Goal: Find specific page/section: Find specific page/section

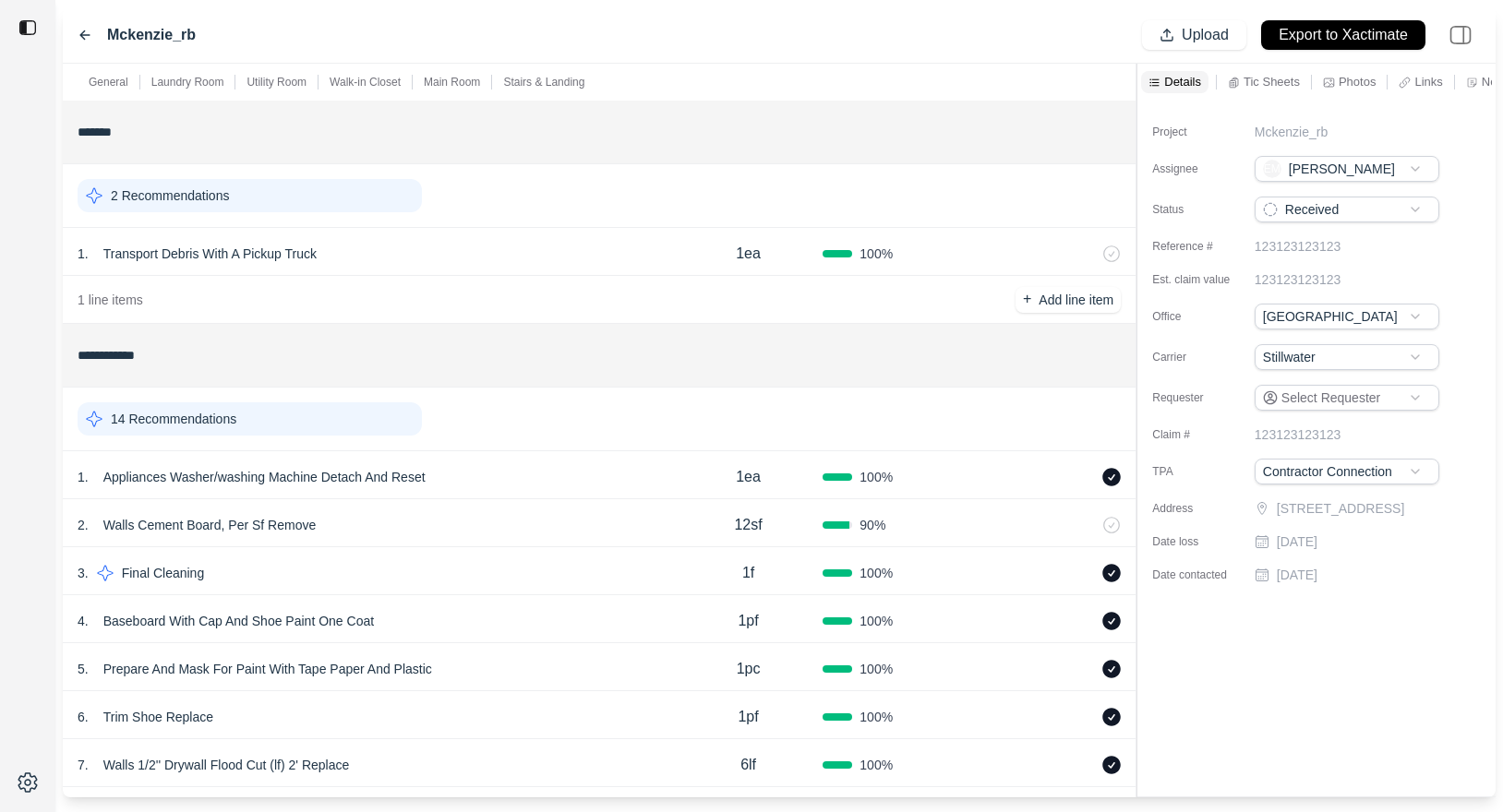
click at [486, 473] on div "1 . Appliances Washer/washing Machine Detach And Reset" at bounding box center [376, 477] width 596 height 26
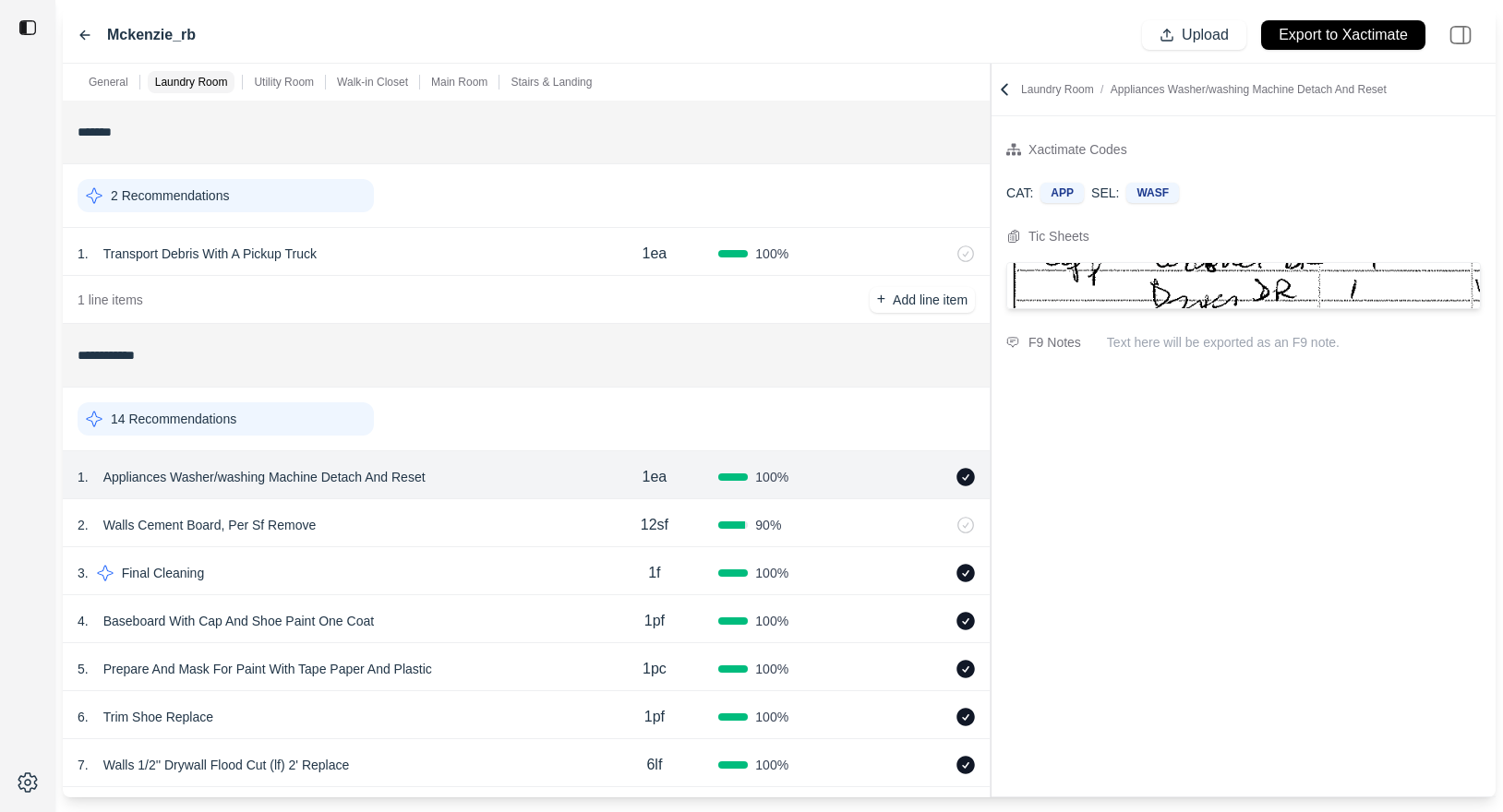
click at [978, 186] on div "**********" at bounding box center [779, 431] width 1432 height 733
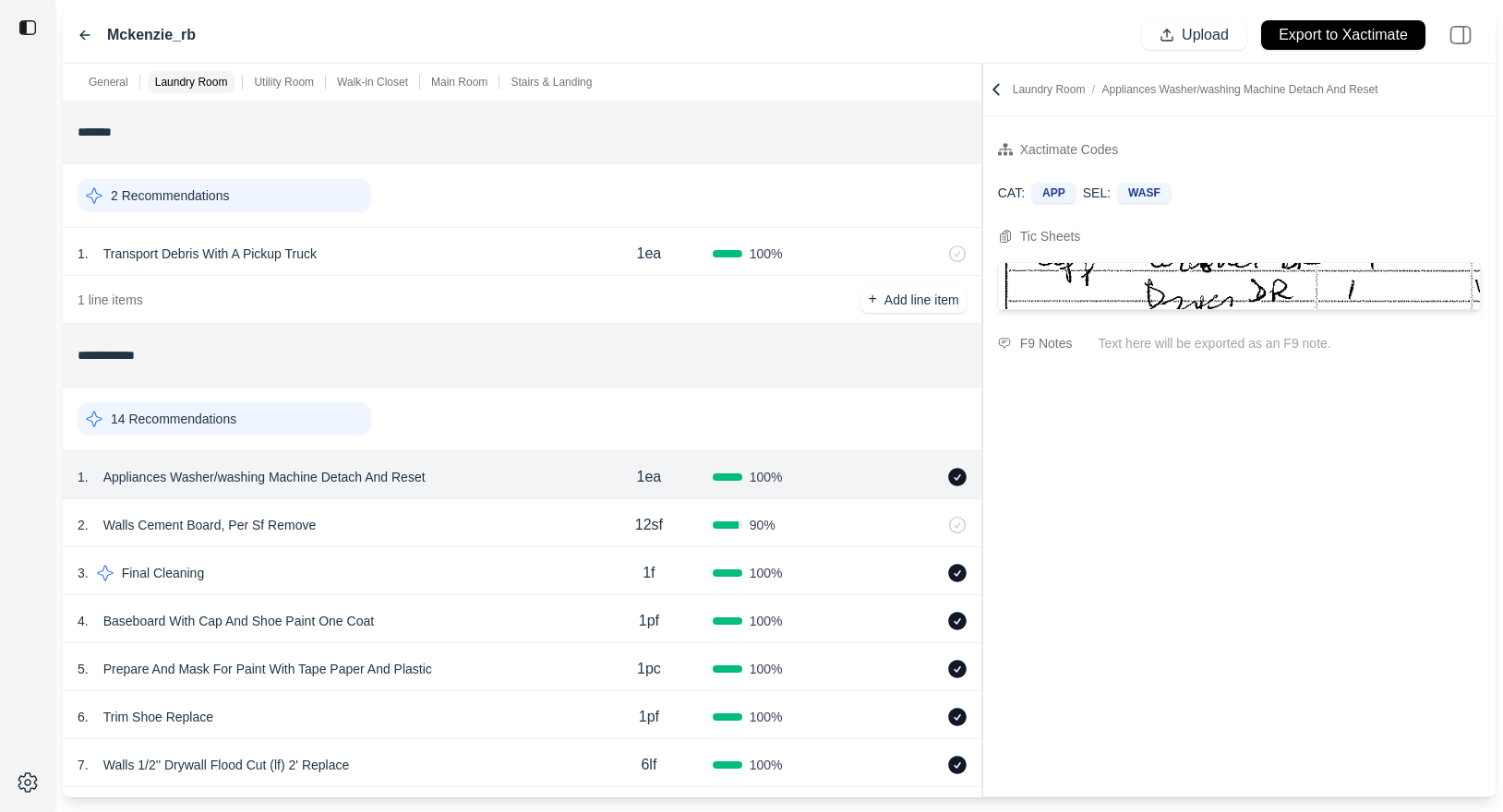
click at [436, 532] on div "2 . Walls Cement Board, Per Sf Remove" at bounding box center [331, 525] width 508 height 26
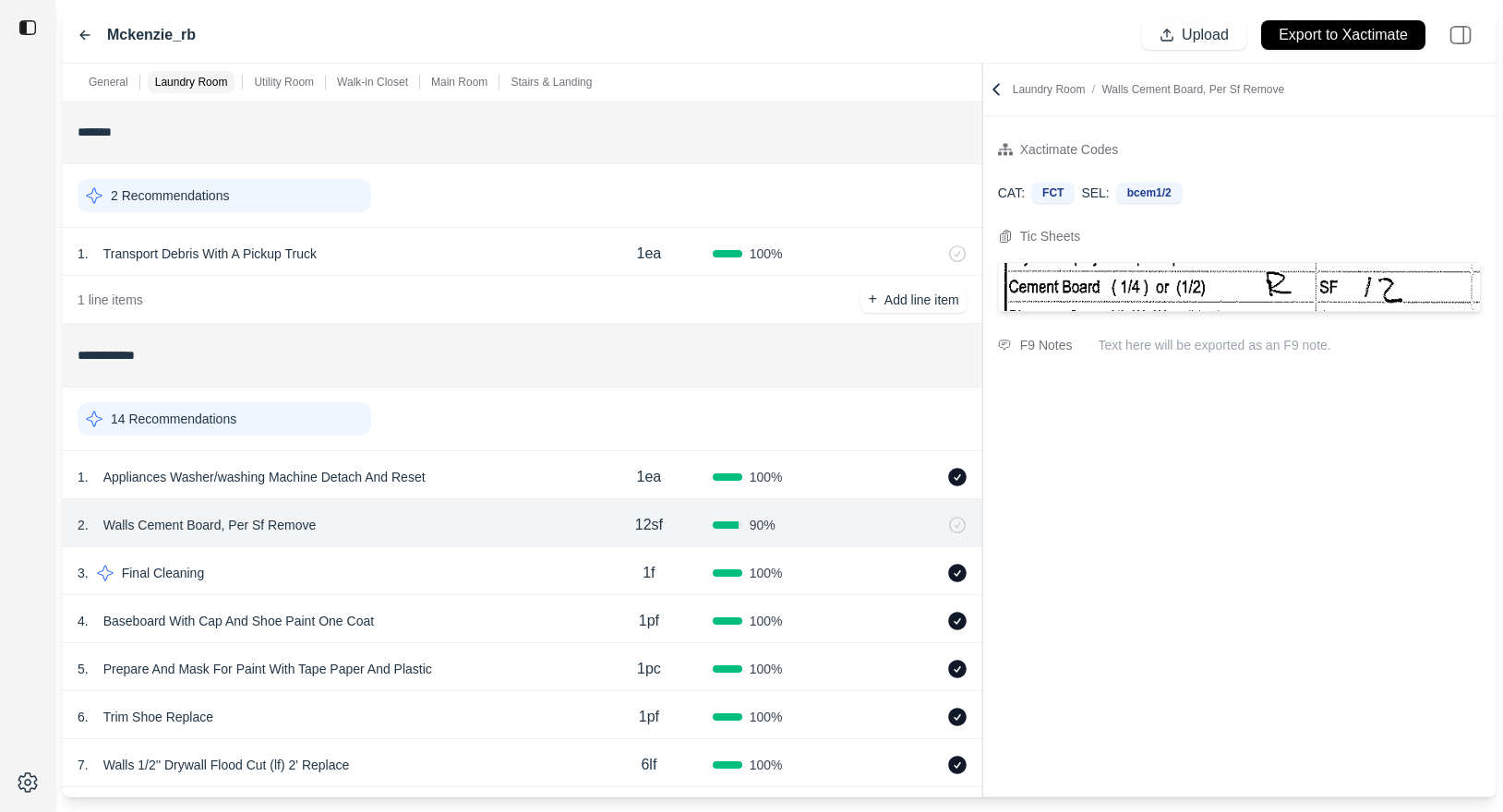
click at [425, 569] on div "3 . Final Cleaning" at bounding box center [331, 574] width 508 height 26
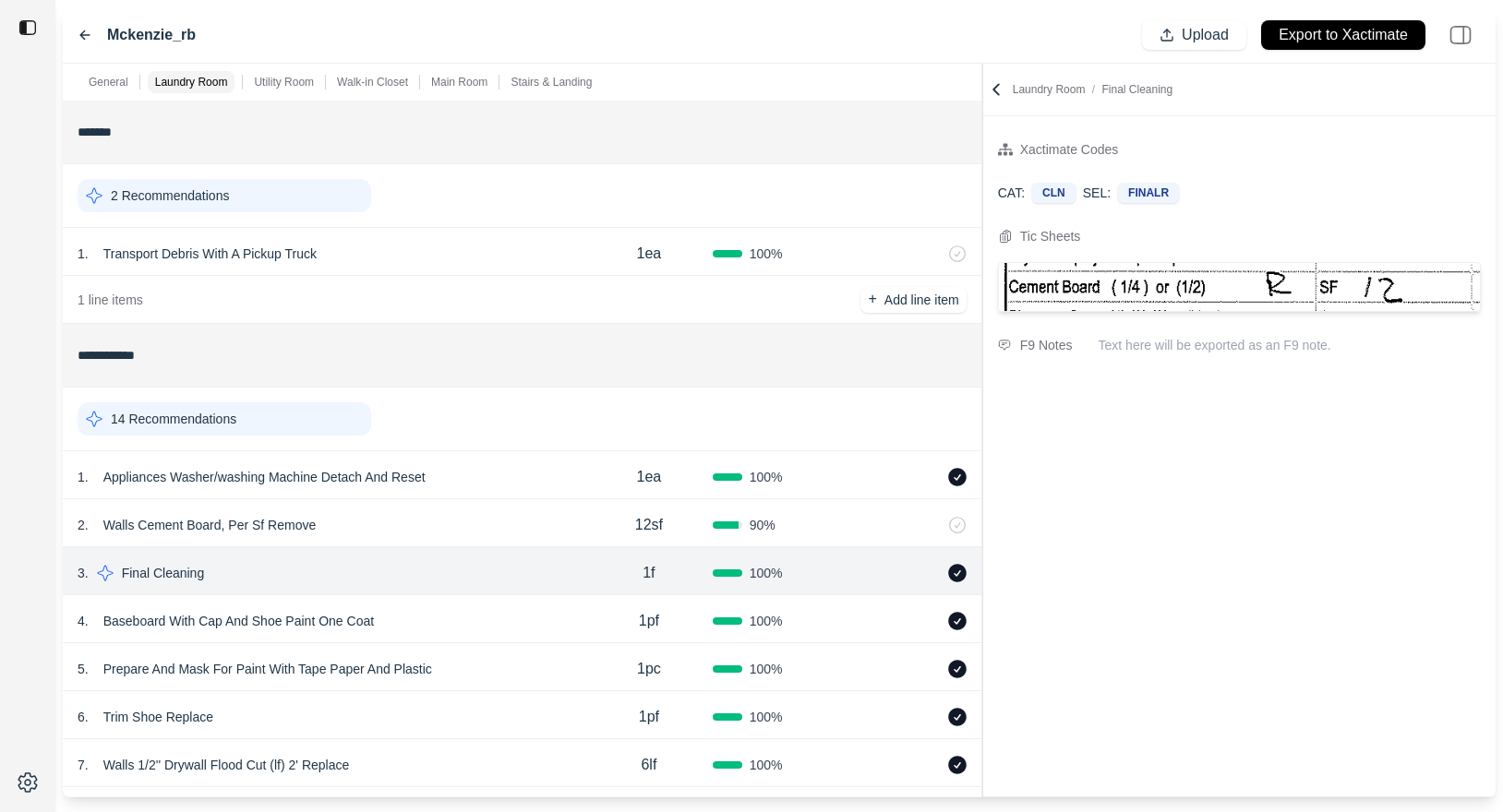
click at [449, 606] on div "4 . Baseboard With Cap And Shoe Paint One Coat 1pf 100 %" at bounding box center [522, 619] width 918 height 48
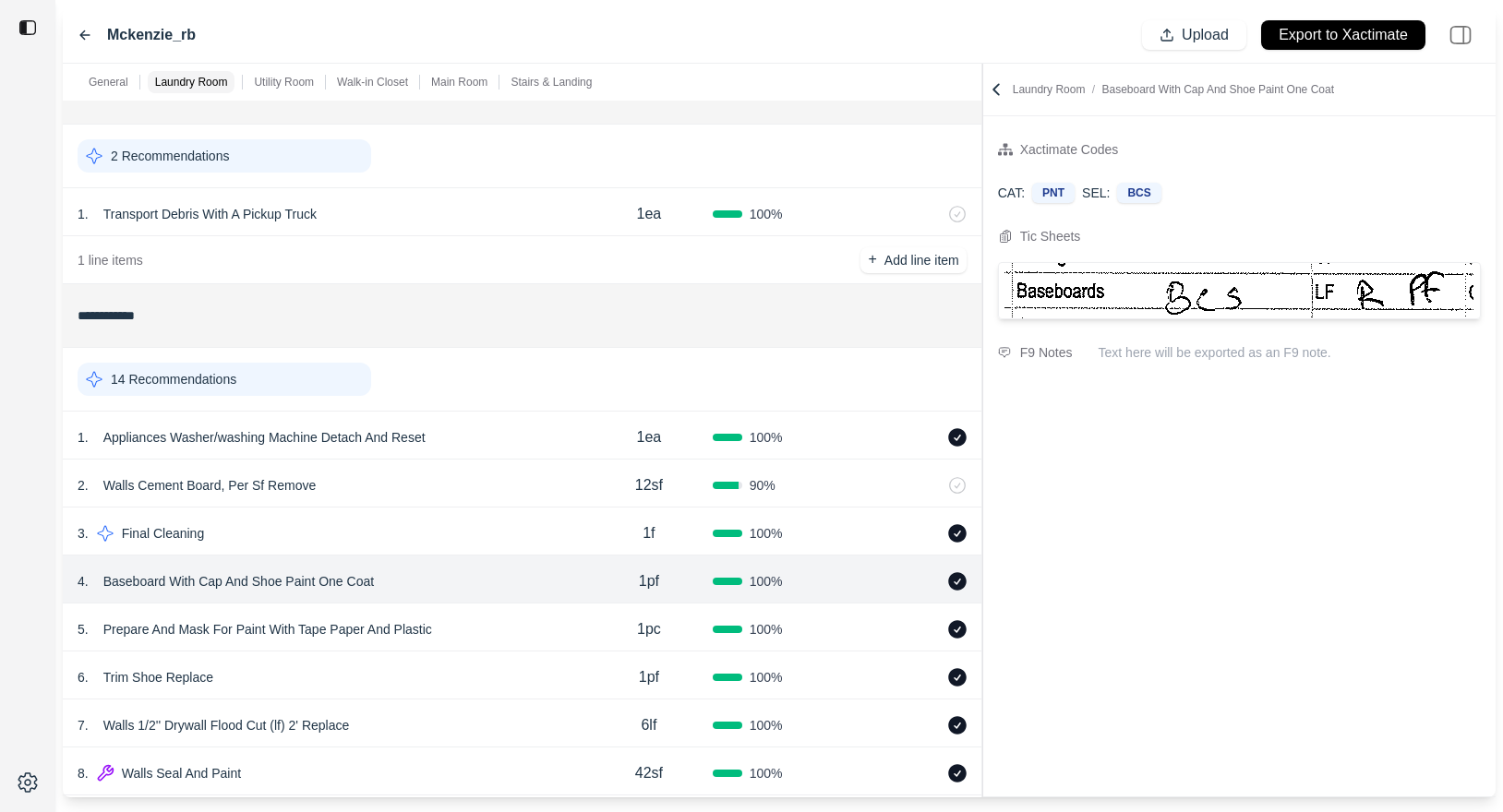
scroll to position [45, 0]
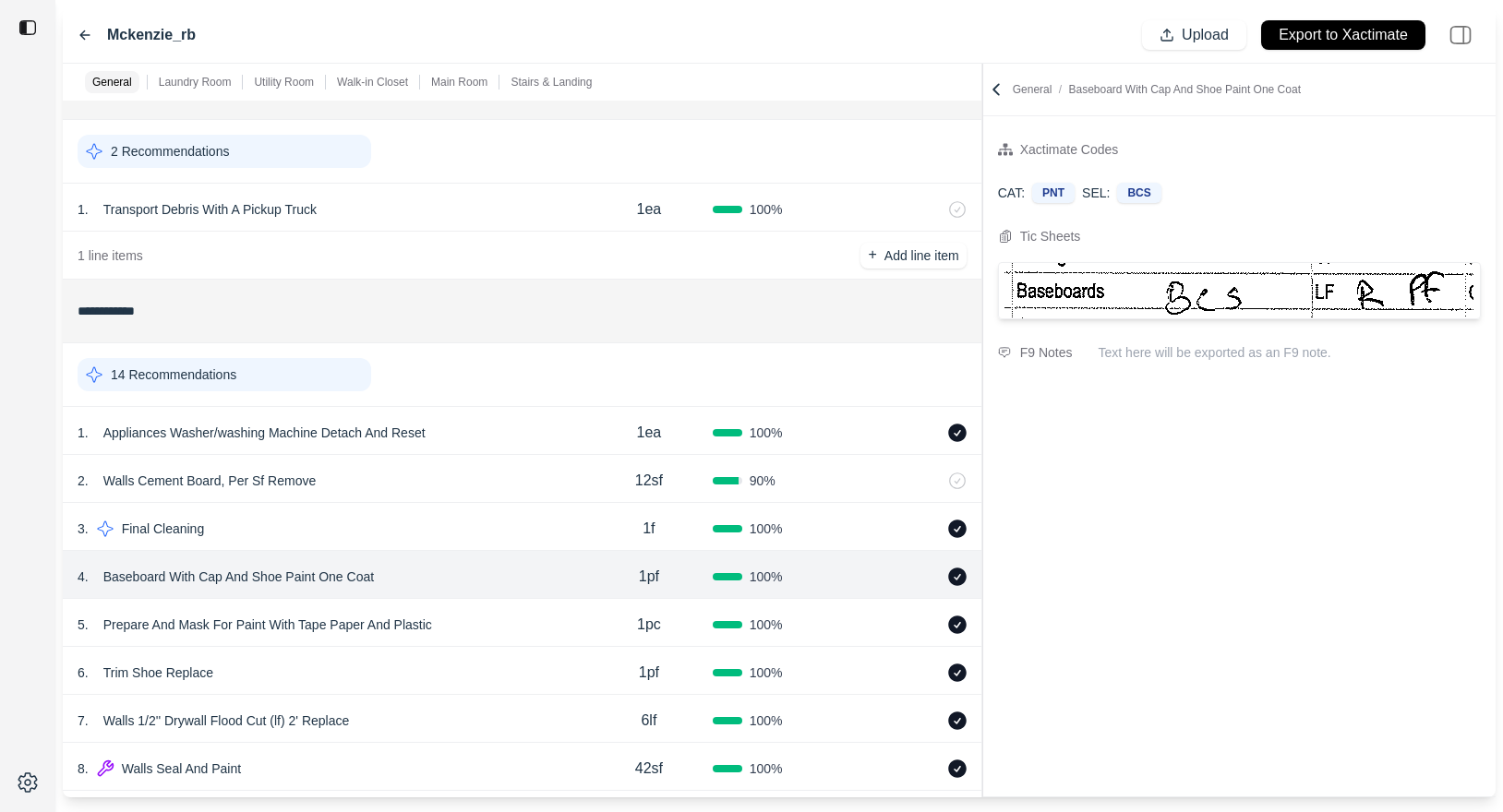
click at [449, 606] on div "5 . Prepare And Mask For Paint With Tape Paper And Plastic 1pc 100 %" at bounding box center [522, 623] width 918 height 48
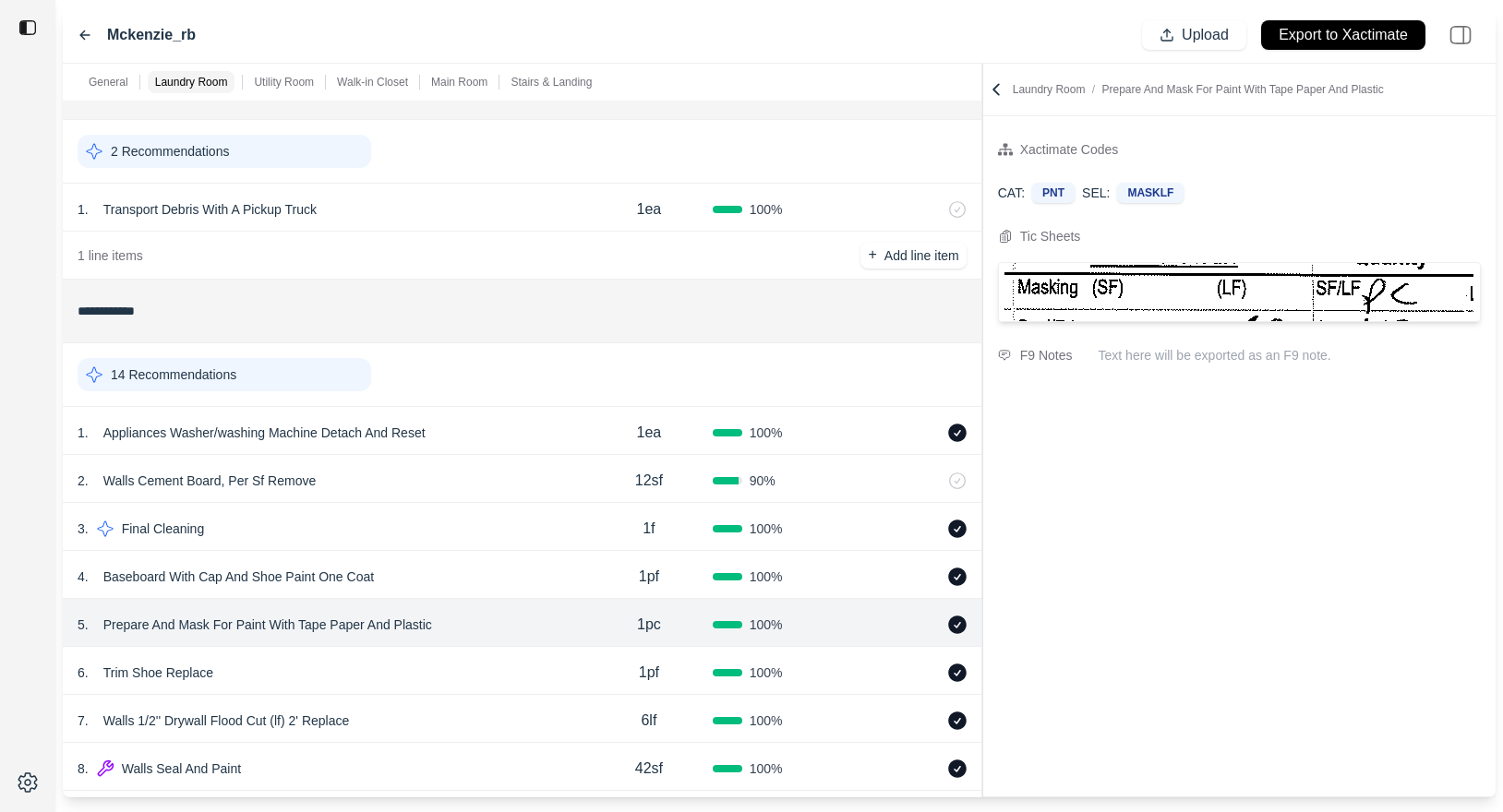
click at [450, 649] on div "6 . Trim Shoe Replace 1pf 100 %" at bounding box center [522, 671] width 918 height 48
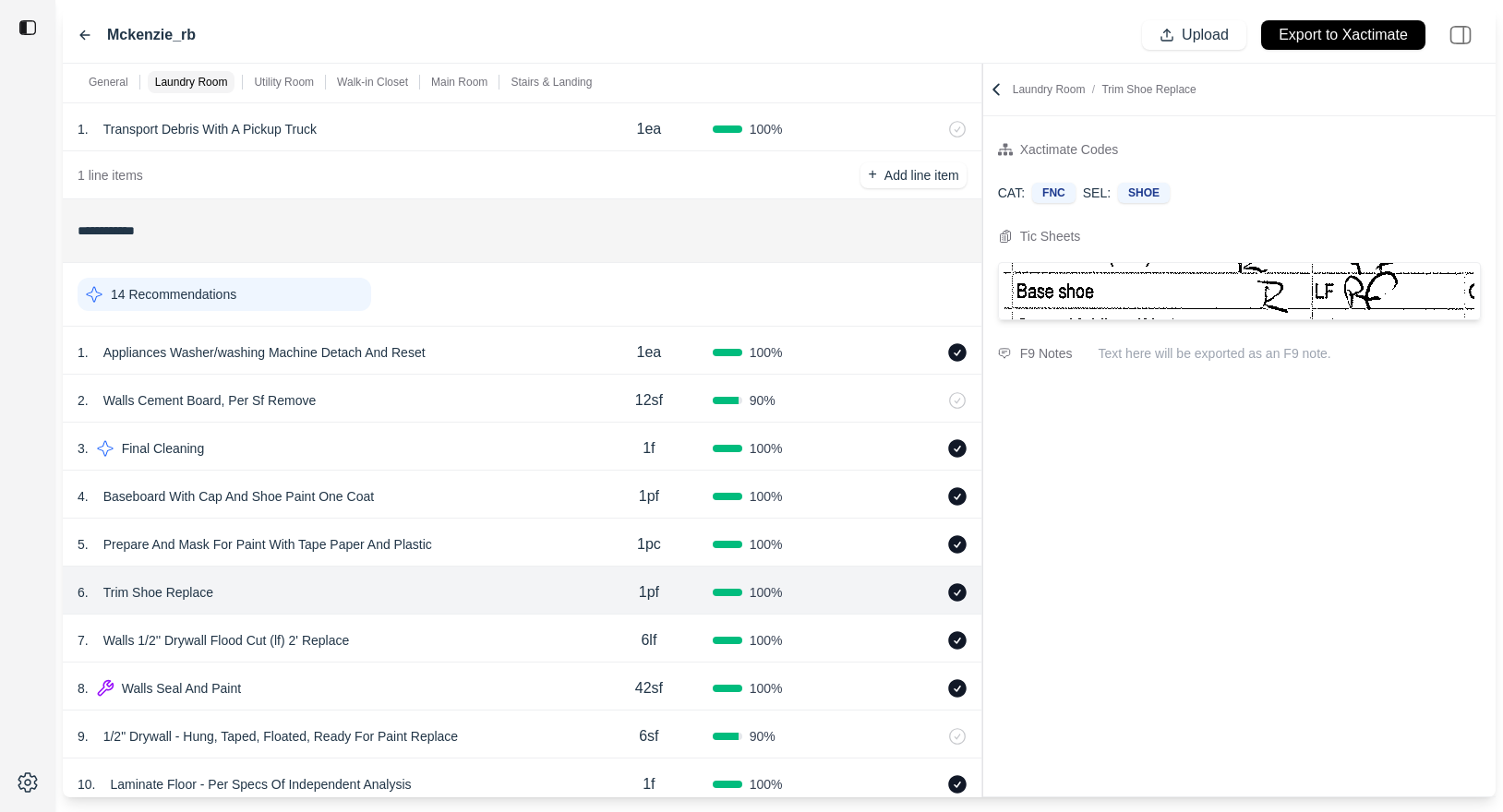
click at [462, 614] on div "7 . Walls 1/2'' Drywall Flood Cut (lf) 2' Replace 6lf 100 %" at bounding box center [522, 638] width 918 height 48
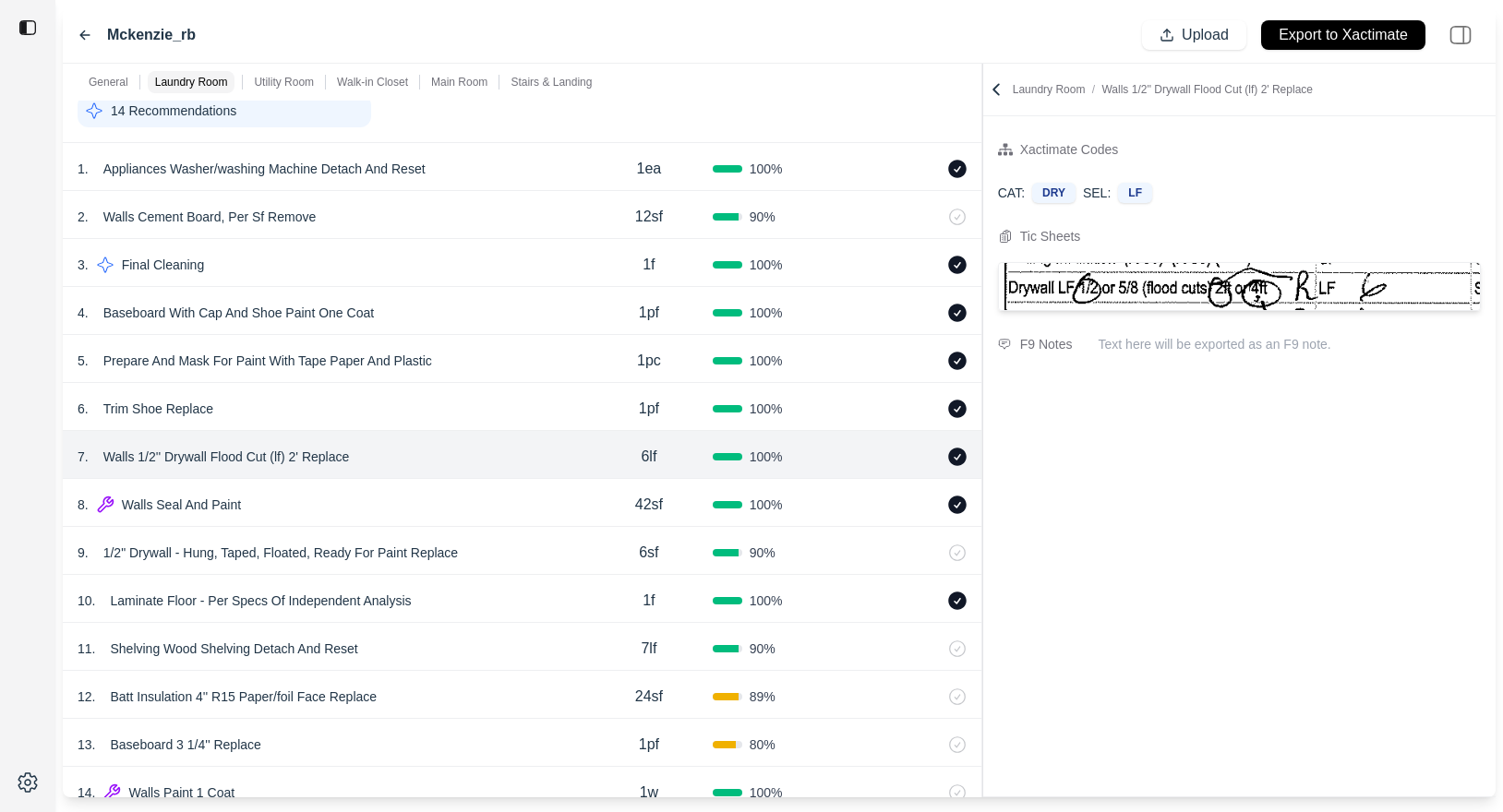
scroll to position [307, 0]
click at [476, 488] on div "8 . Walls Seal And Paint 42sf 100 %" at bounding box center [522, 504] width 918 height 48
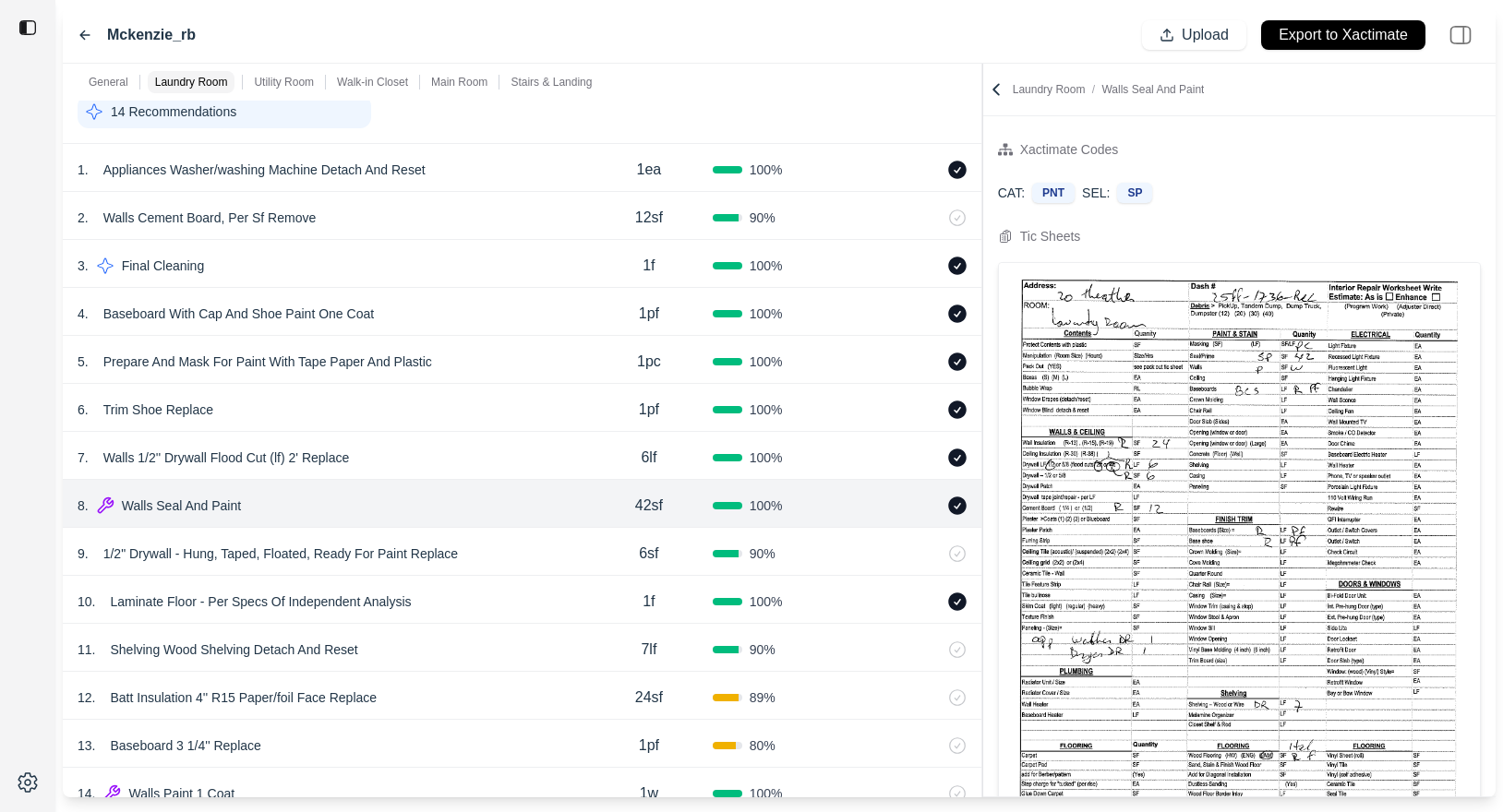
click at [517, 542] on div "9 . 1/2" Drywall - Hung, Taped, Floated, Ready For Paint Replace" at bounding box center [331, 554] width 508 height 26
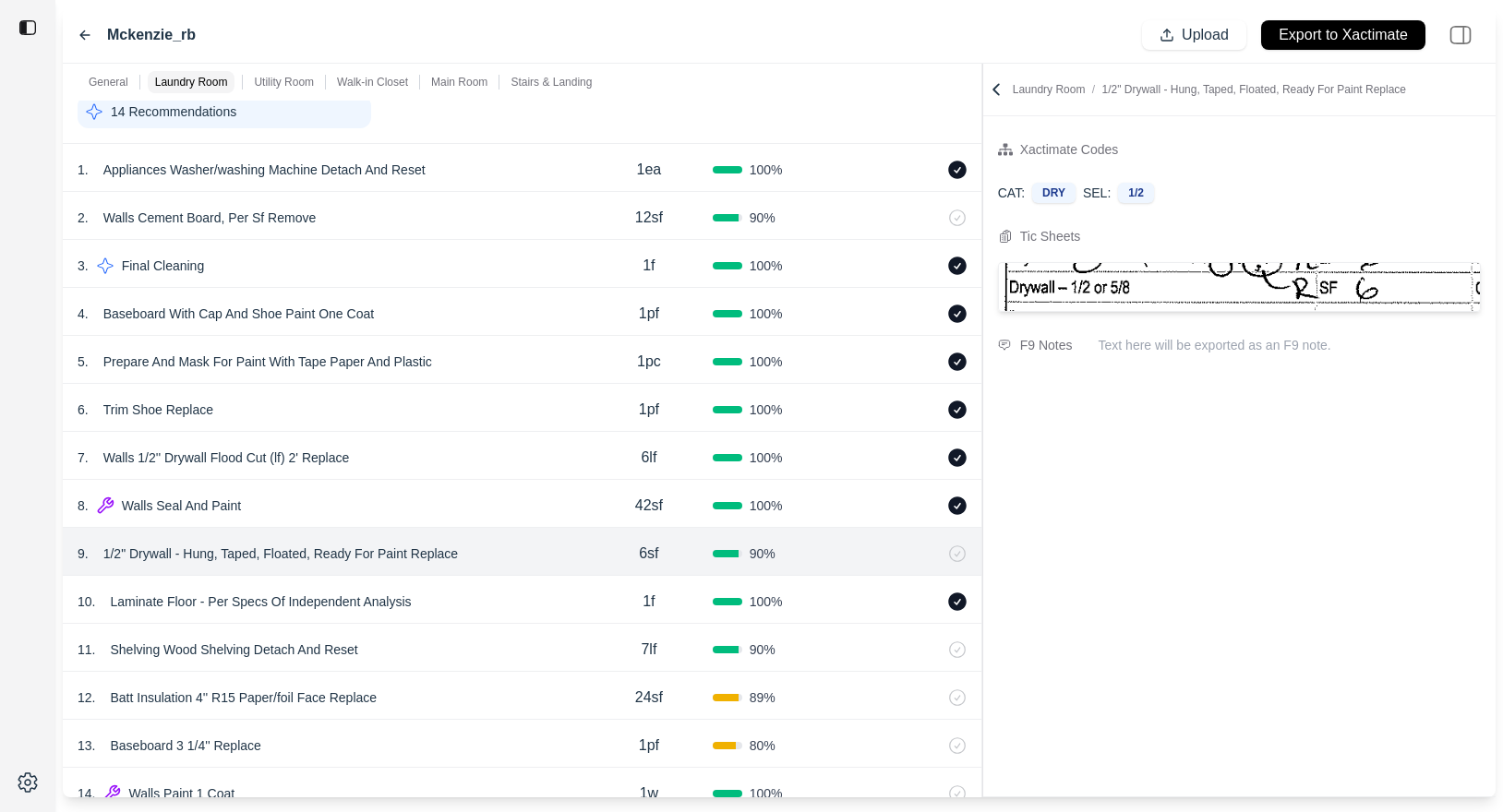
click at [502, 656] on div "11 . Shelving Wood Shelving Detach And Reset" at bounding box center [331, 650] width 508 height 26
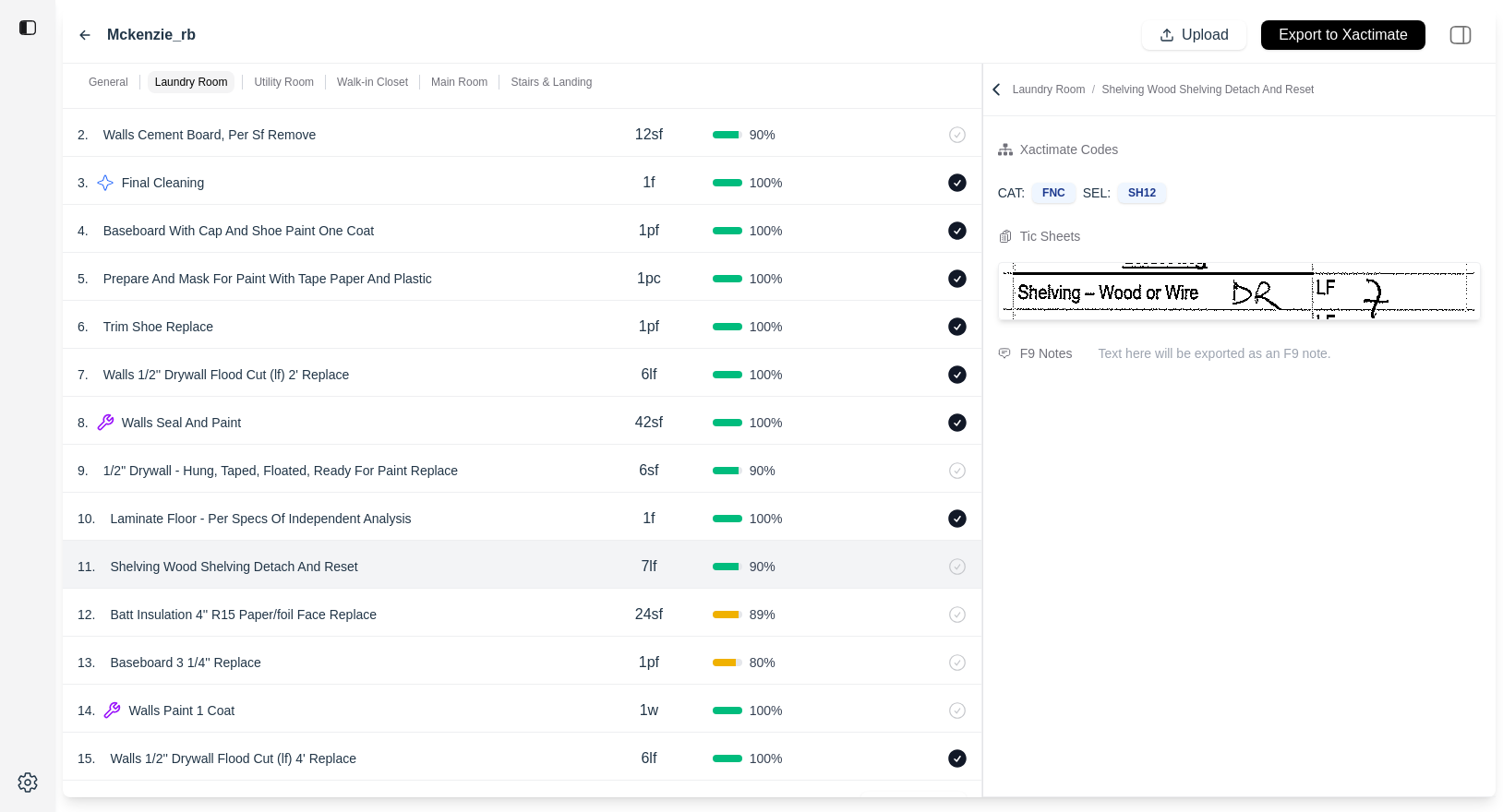
scroll to position [419, 0]
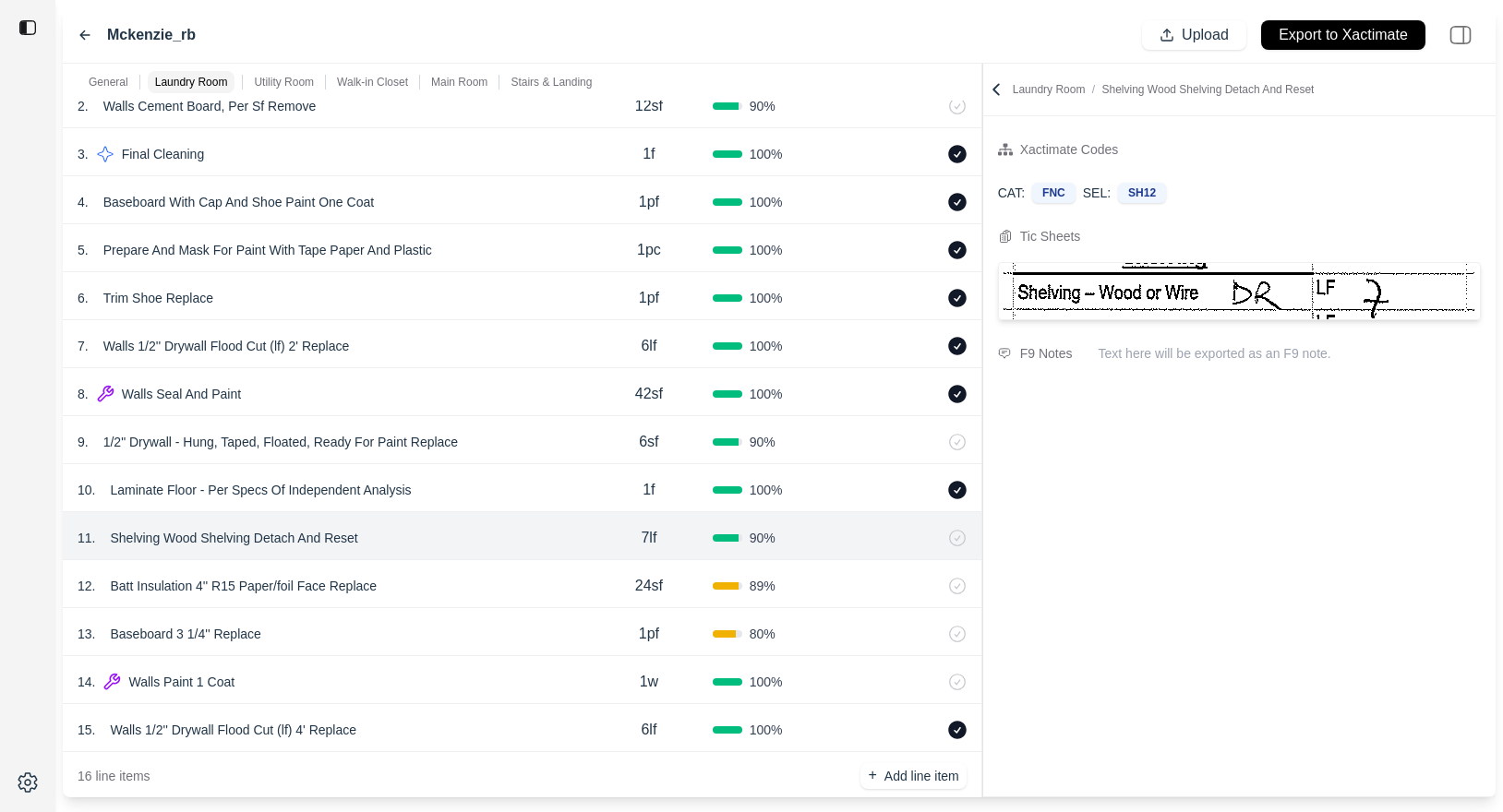
click at [516, 586] on div "12 . Batt Insulation 4'' R15 Paper/foil Face Replace" at bounding box center [331, 586] width 508 height 26
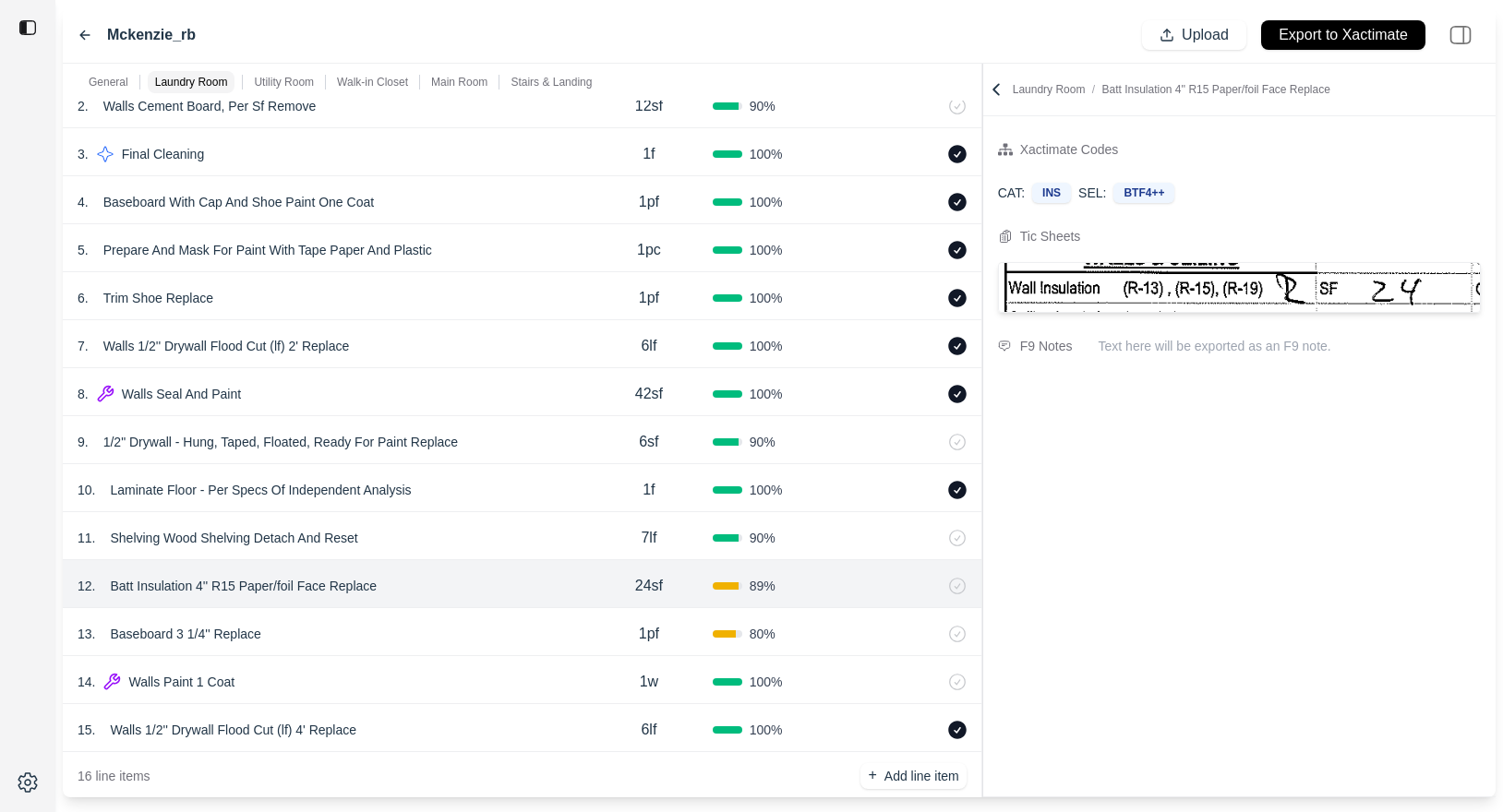
click at [514, 611] on div "13 . Baseboard 3 1/4'' Replace 1pf 80 %" at bounding box center [522, 632] width 918 height 48
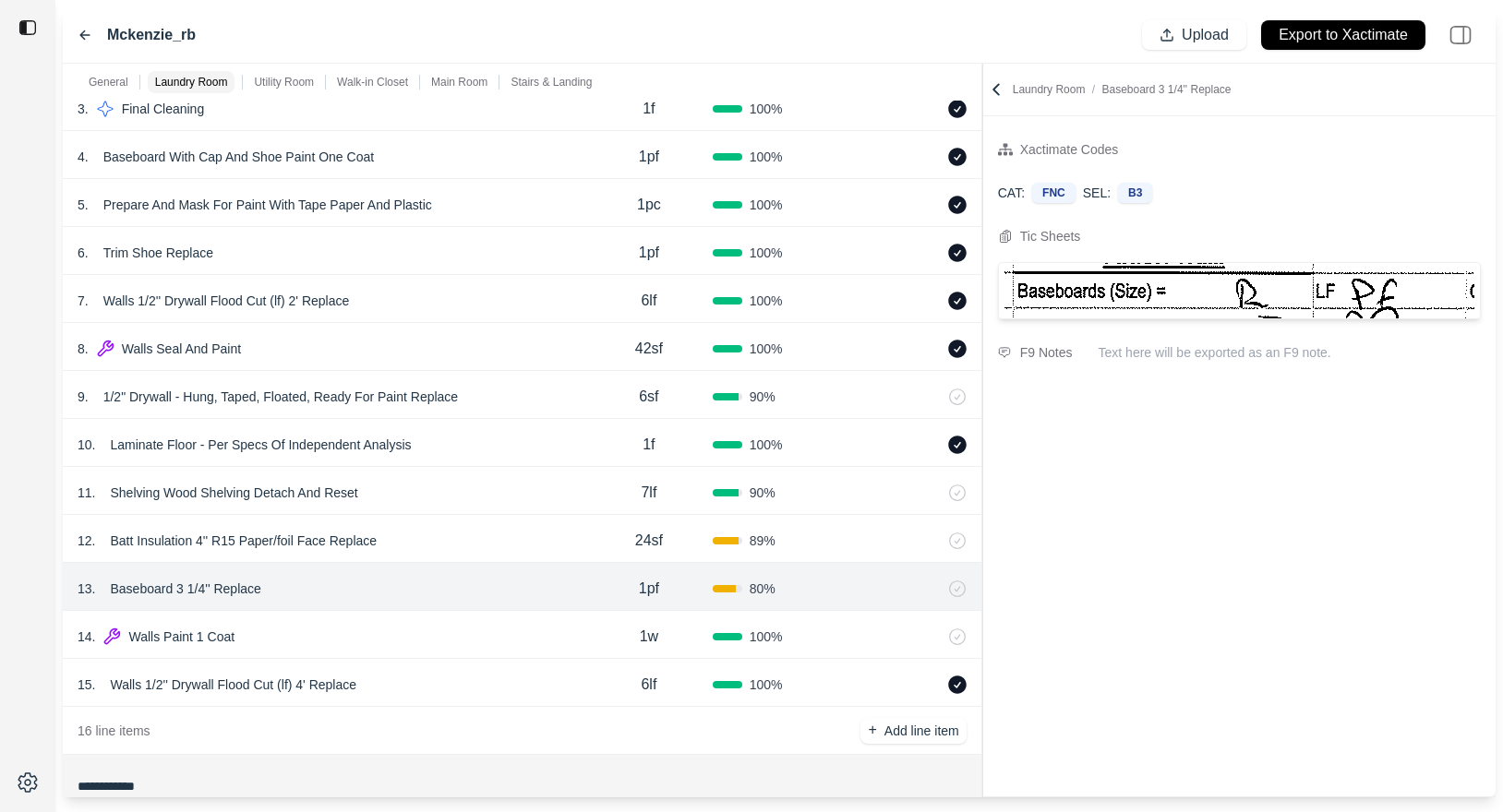
scroll to position [470, 0]
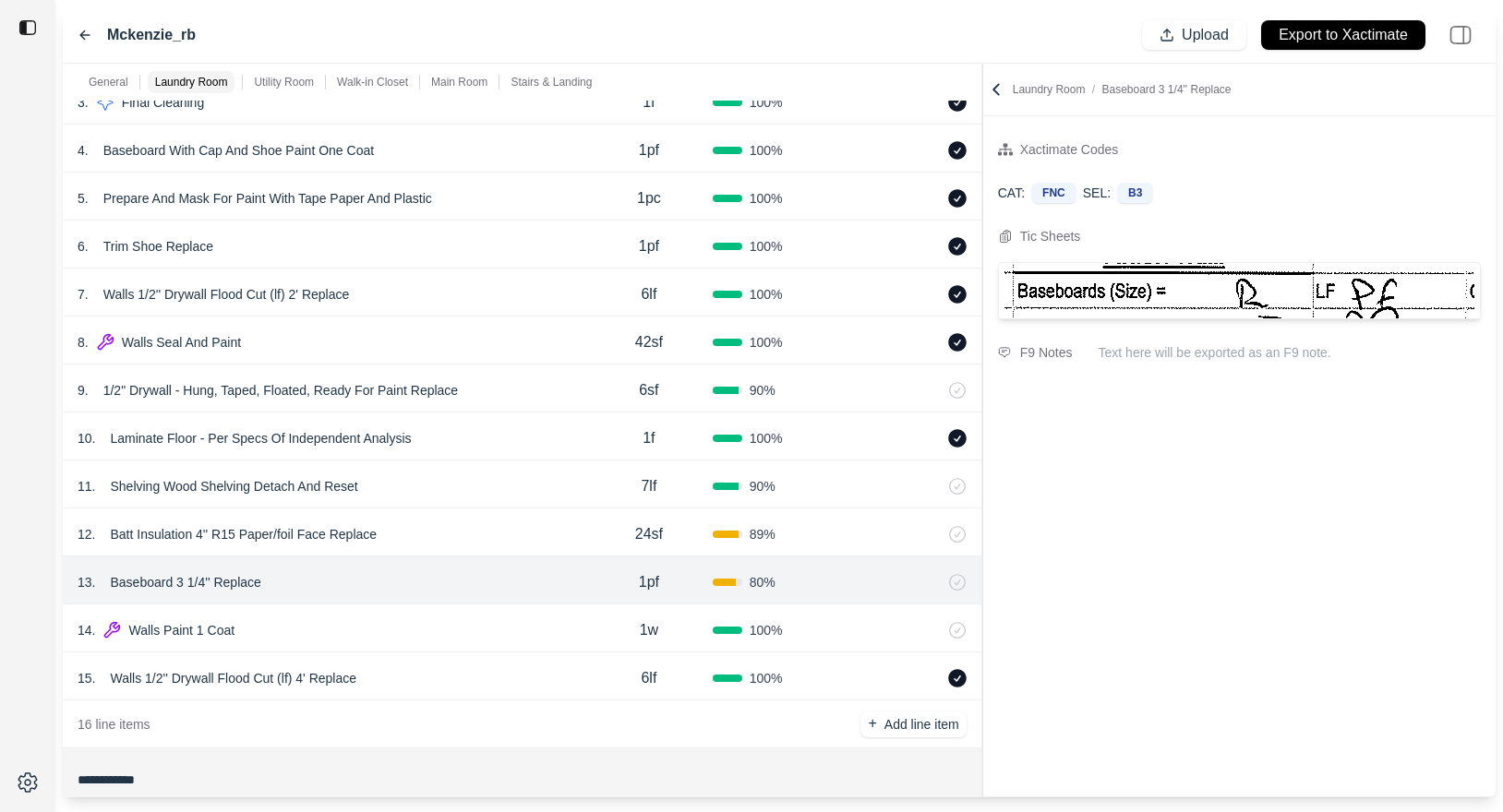
click at [497, 660] on div "15 . Walls 1/2'' Drywall Flood Cut (lf) 4' Replace 6lf 100 %" at bounding box center [522, 677] width 918 height 48
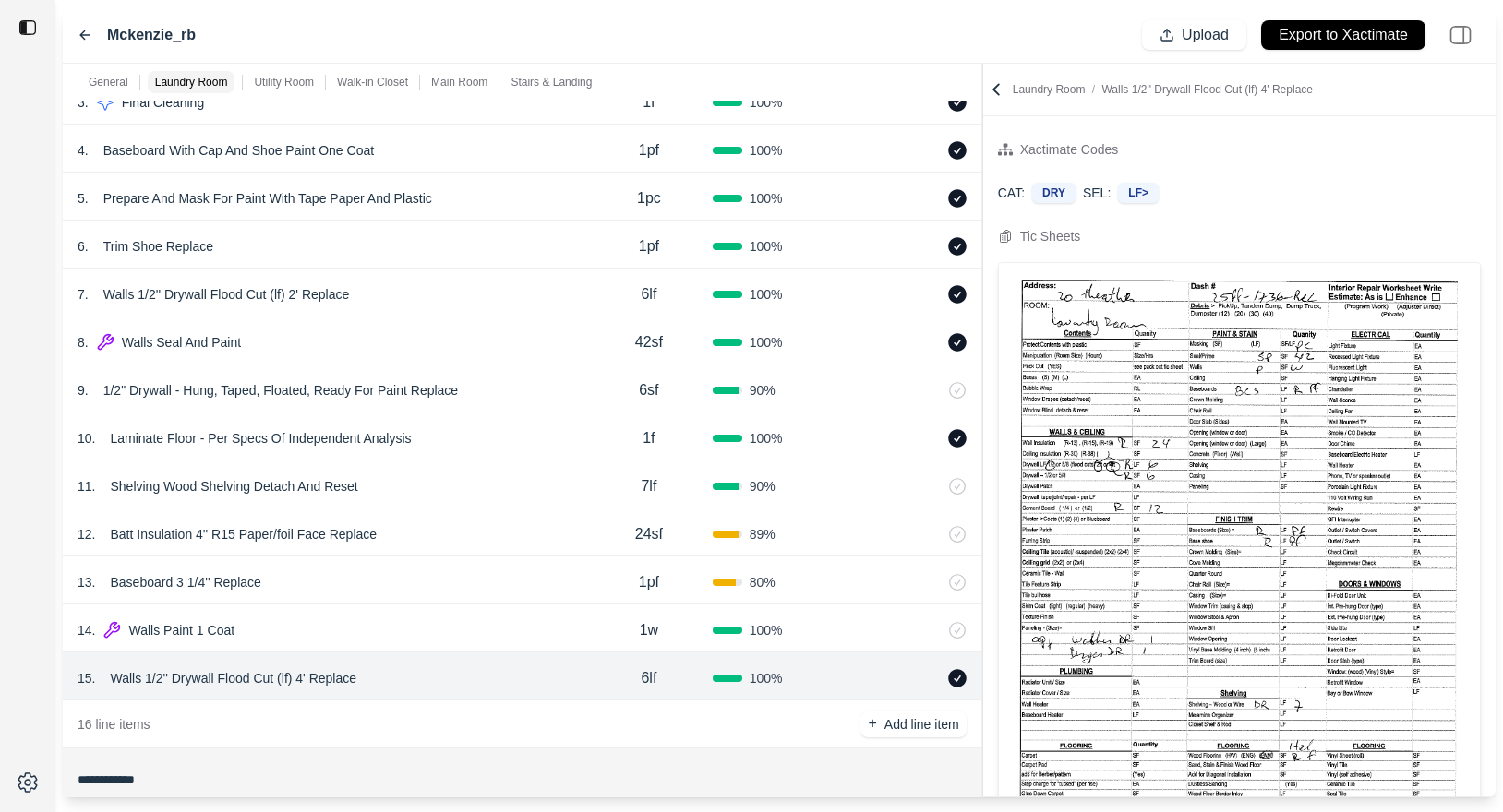
click at [495, 633] on div "14 . Walls Paint 1 Coat" at bounding box center [331, 630] width 508 height 26
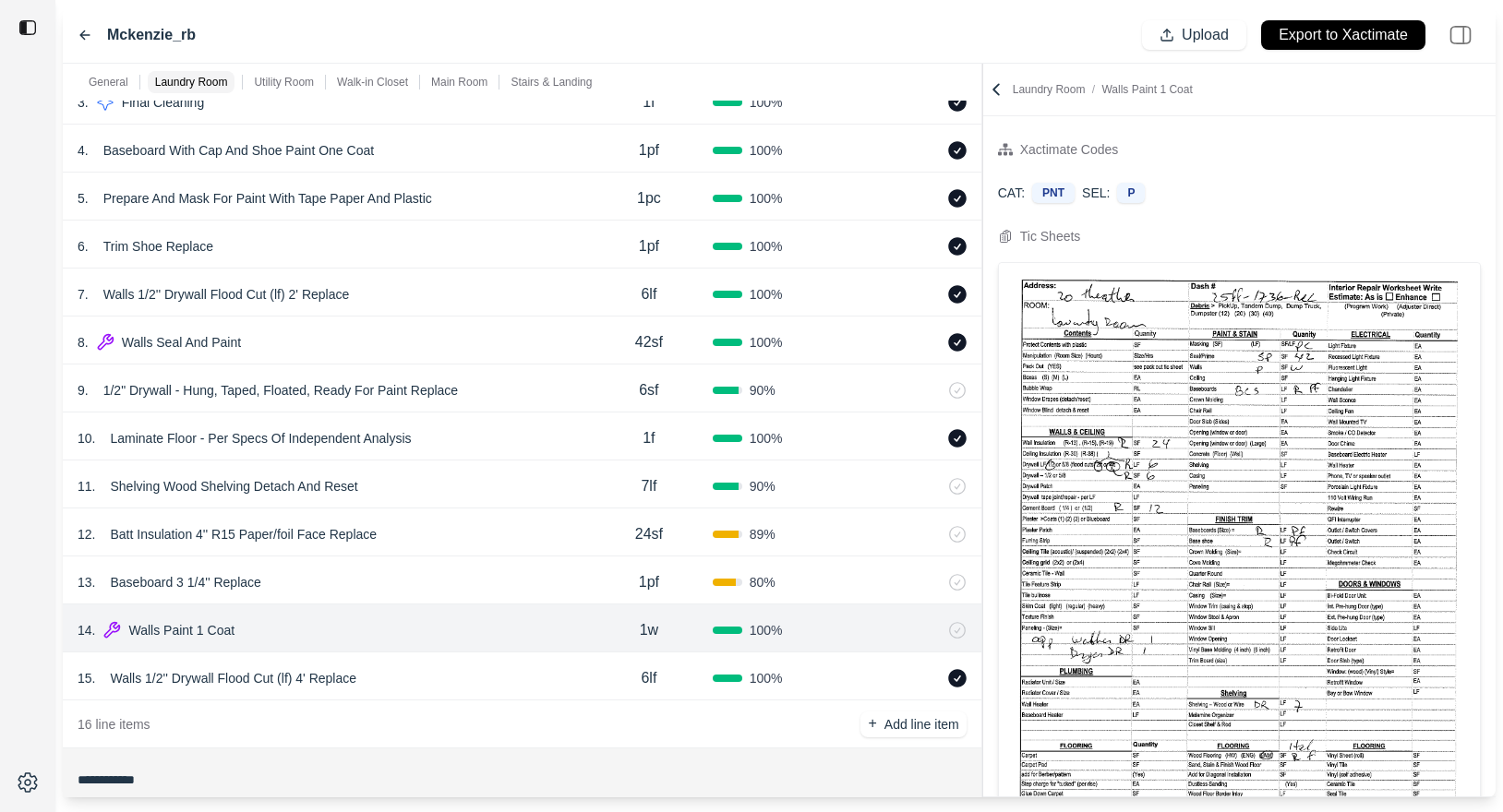
click at [989, 83] on icon at bounding box center [996, 89] width 19 height 19
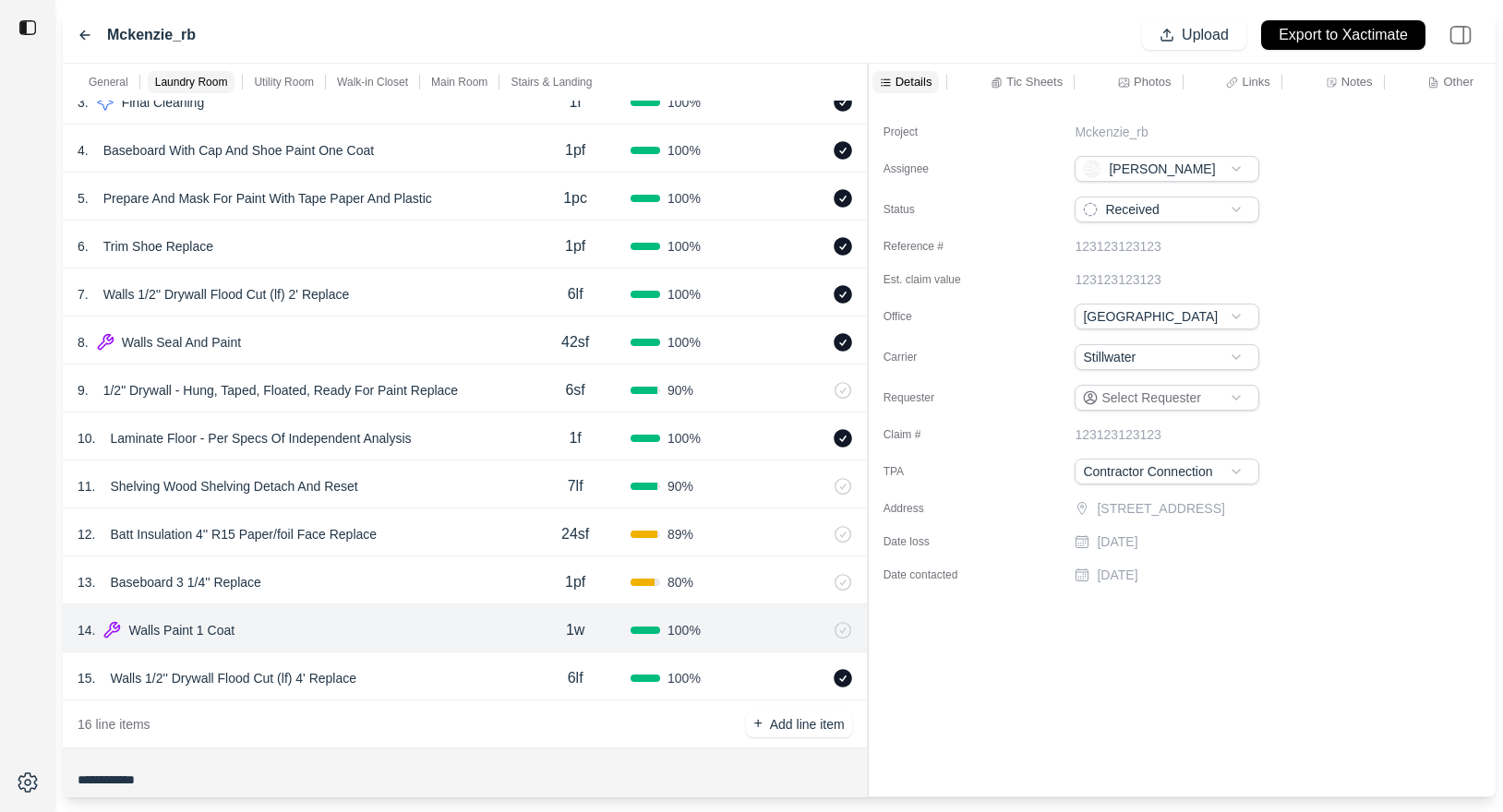
click at [868, 86] on div at bounding box center [868, 431] width 1 height 733
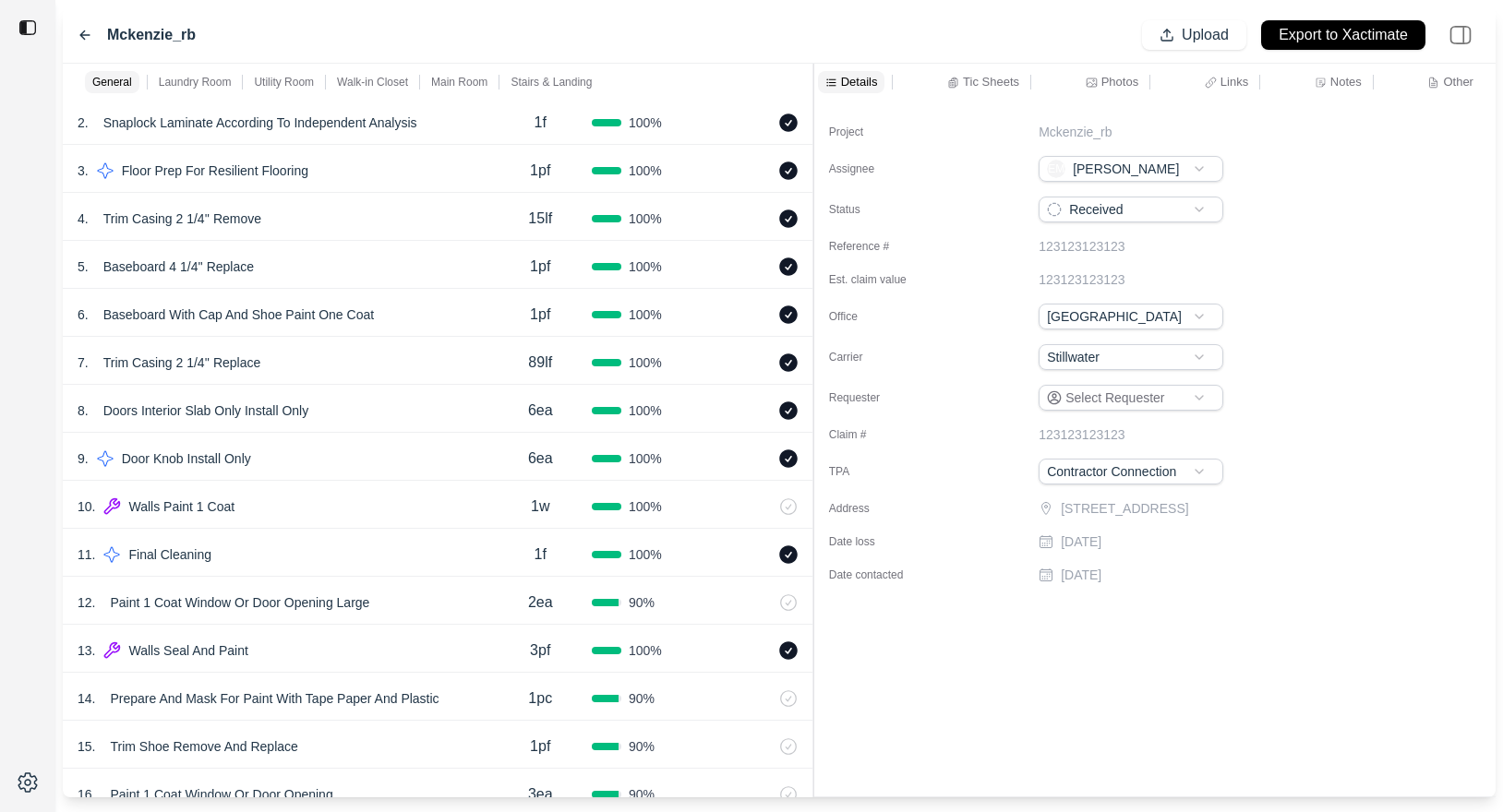
scroll to position [2327, 0]
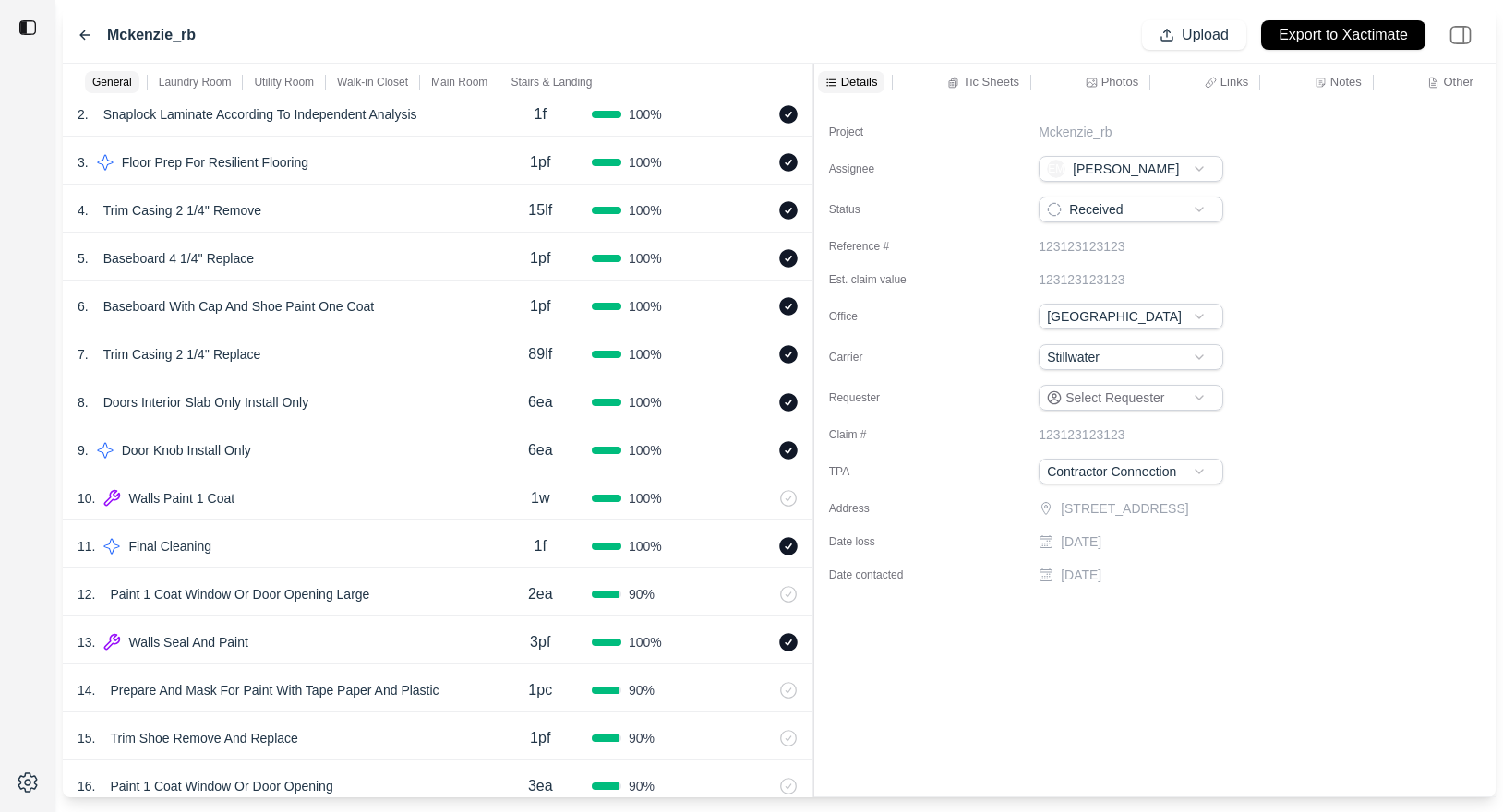
click at [458, 69] on div "General Laundry Room Utility Room Walk-in Closet Main Room Stairs & Landing" at bounding box center [347, 83] width 569 height 37
click at [458, 79] on p "Main Room" at bounding box center [459, 83] width 57 height 15
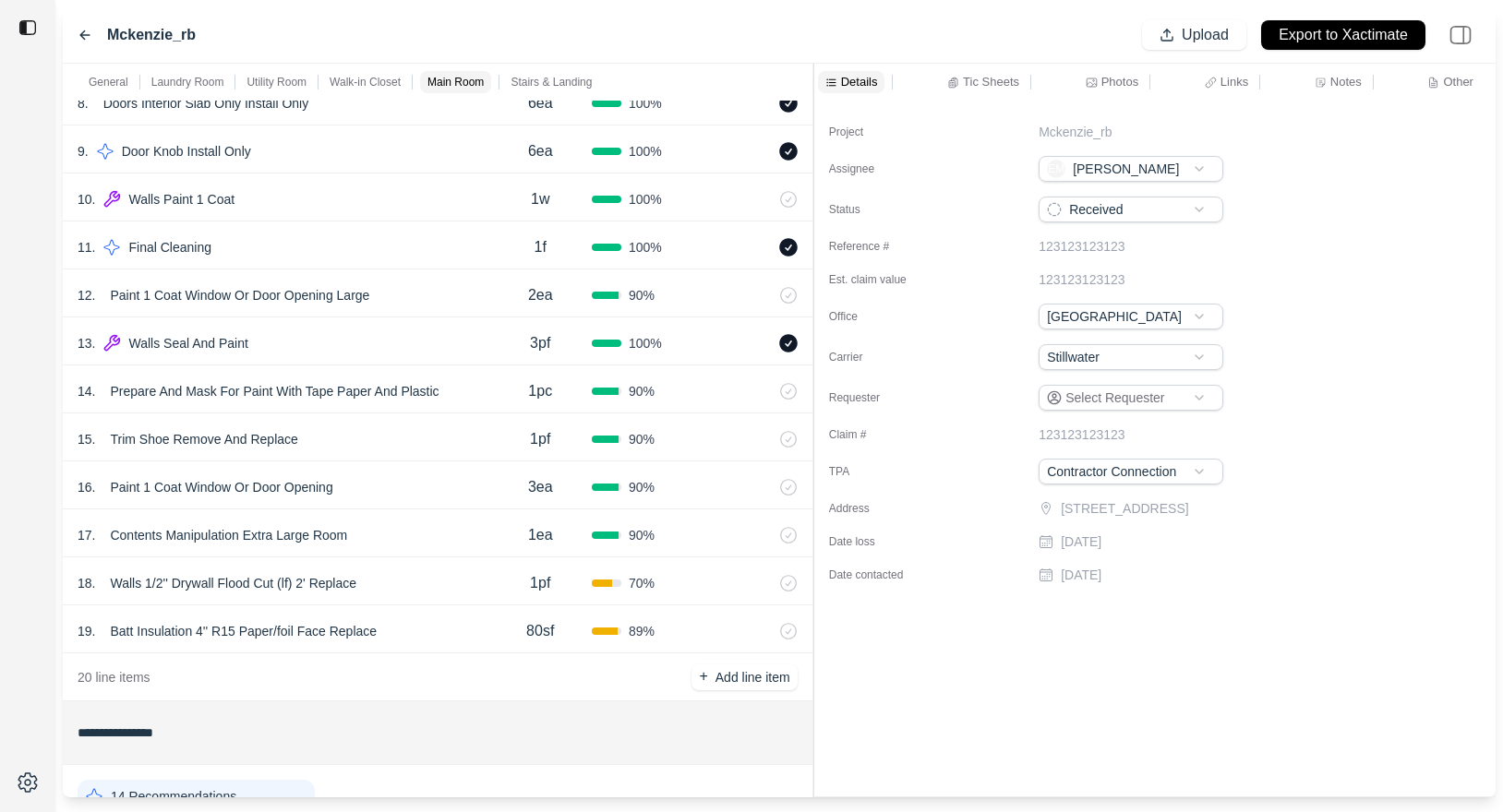
scroll to position [2684, 0]
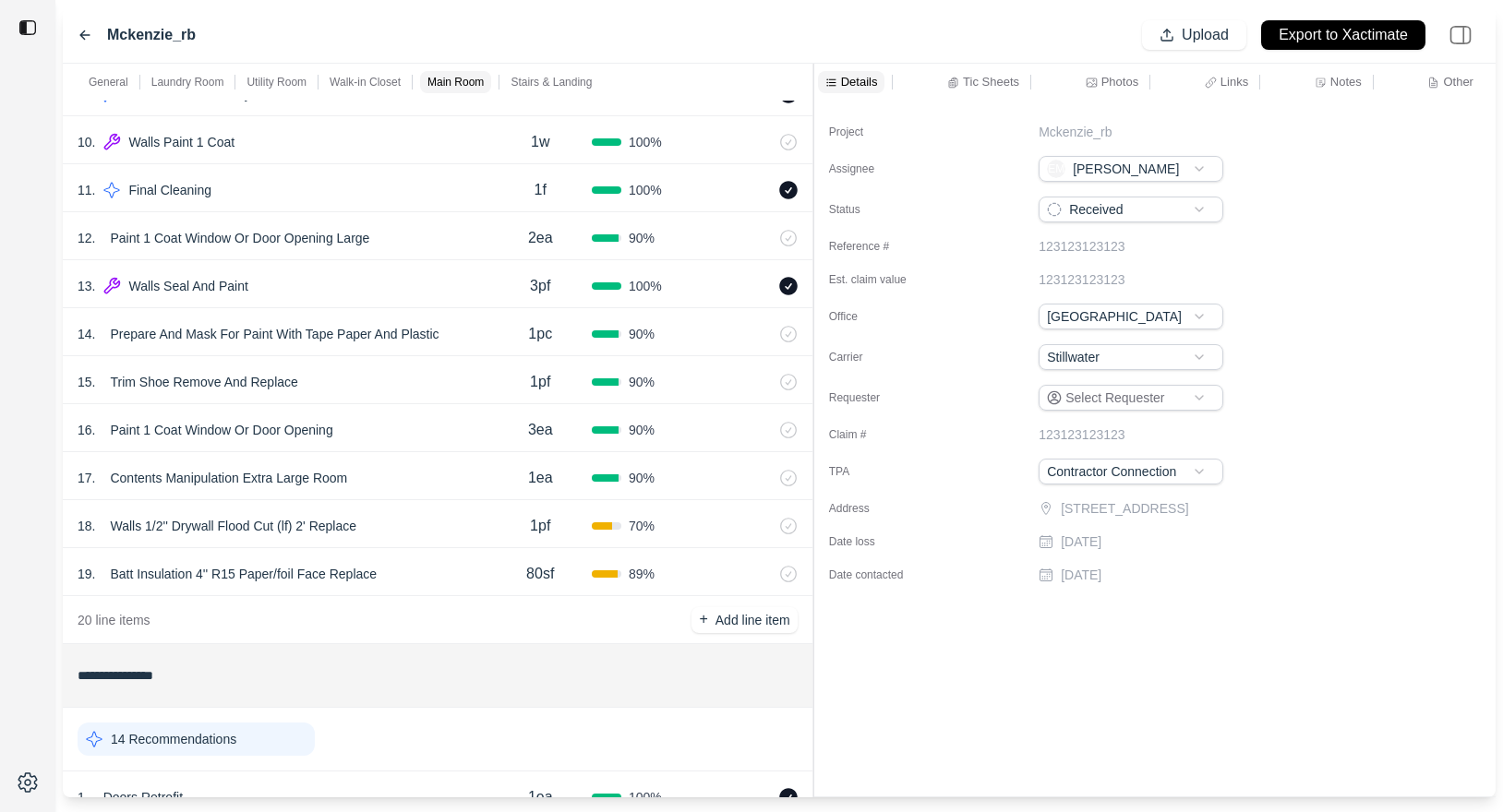
click at [447, 478] on div "17 . Contents Manipulation Extra Large Room" at bounding box center [283, 478] width 411 height 26
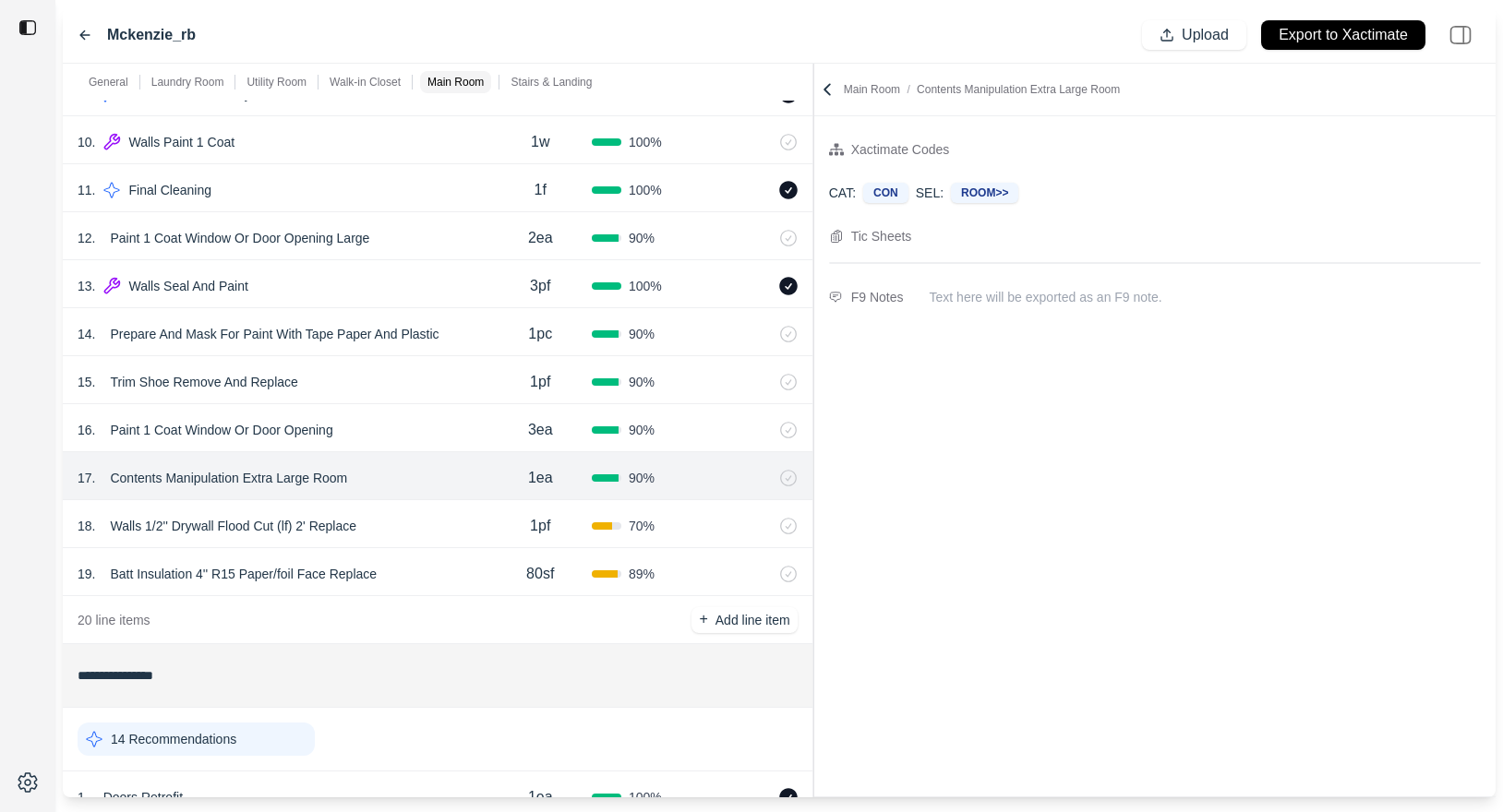
click at [447, 442] on div "16 . Paint 1 Coat Window Or Door Opening" at bounding box center [283, 430] width 411 height 26
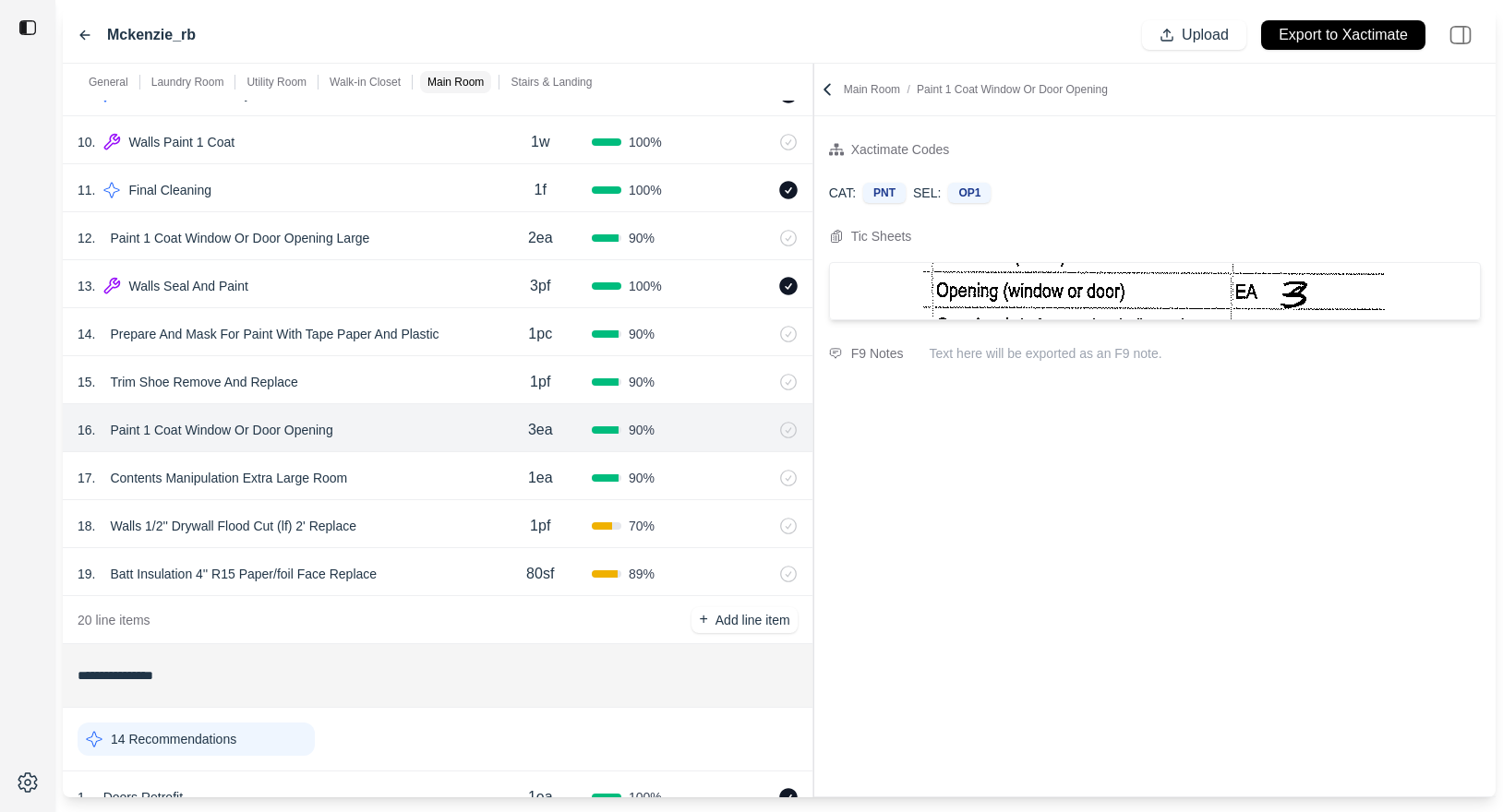
click at [447, 404] on div "16 . Paint 1 Coat Window Or Door Opening 3ea 90 %" at bounding box center [437, 428] width 749 height 48
click at [418, 526] on div "18 . Walls 1/2'' Drywall Flood Cut (lf) 2' Replace" at bounding box center [283, 526] width 411 height 26
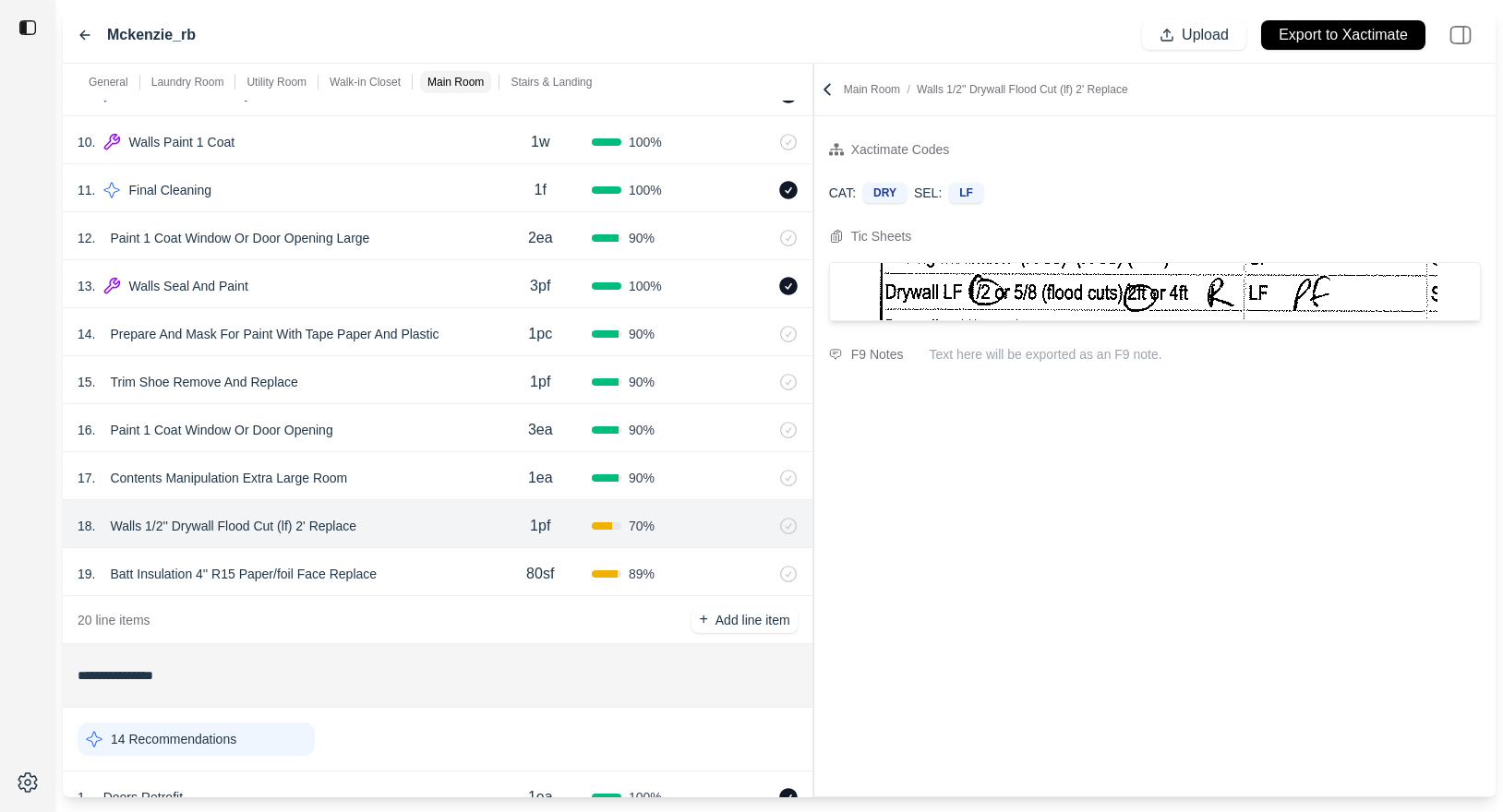
click at [418, 576] on div "19 . Batt Insulation 4'' R15 Paper/foil Face Replace" at bounding box center [283, 574] width 411 height 26
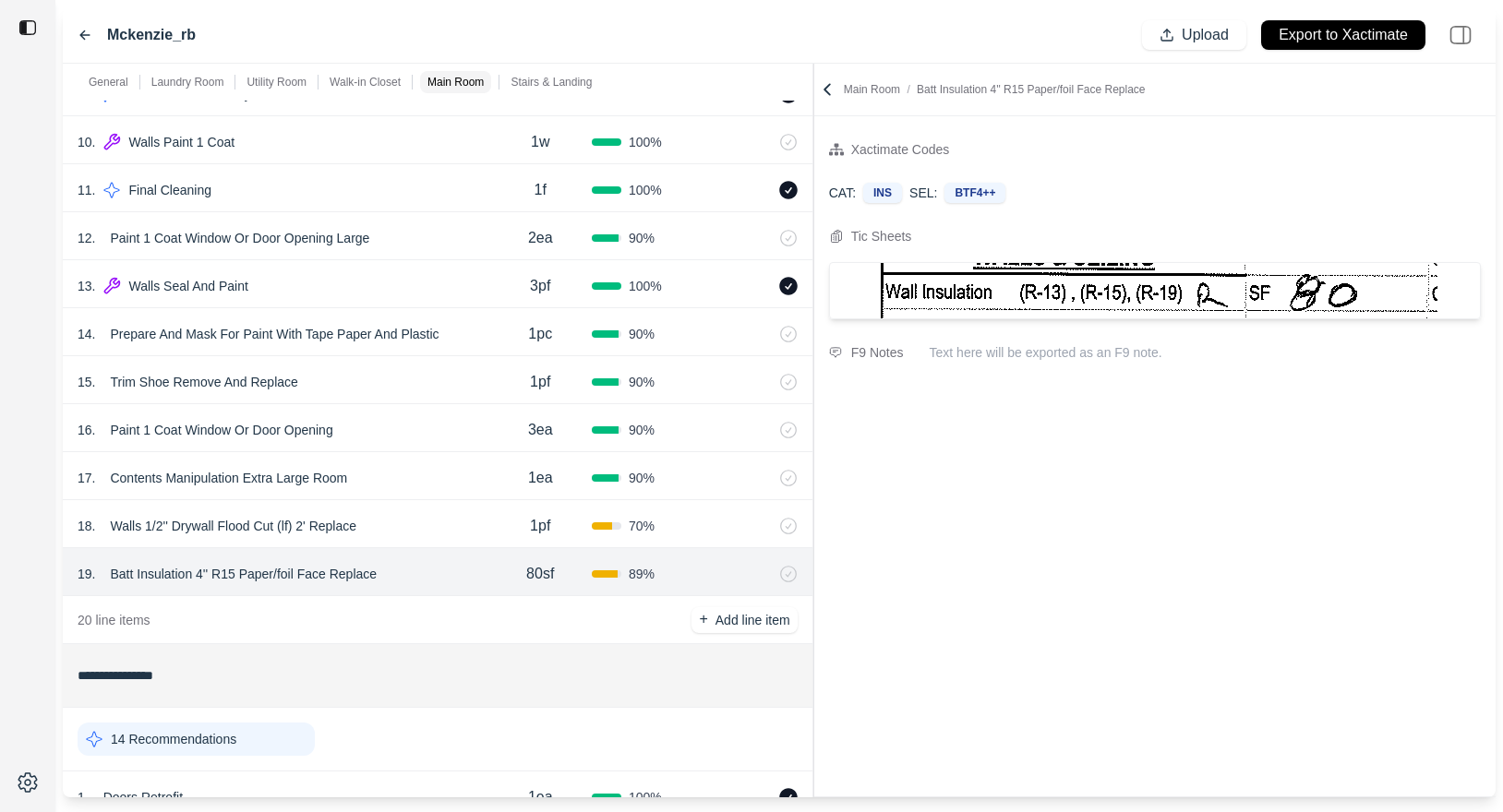
click at [80, 37] on icon at bounding box center [85, 35] width 15 height 15
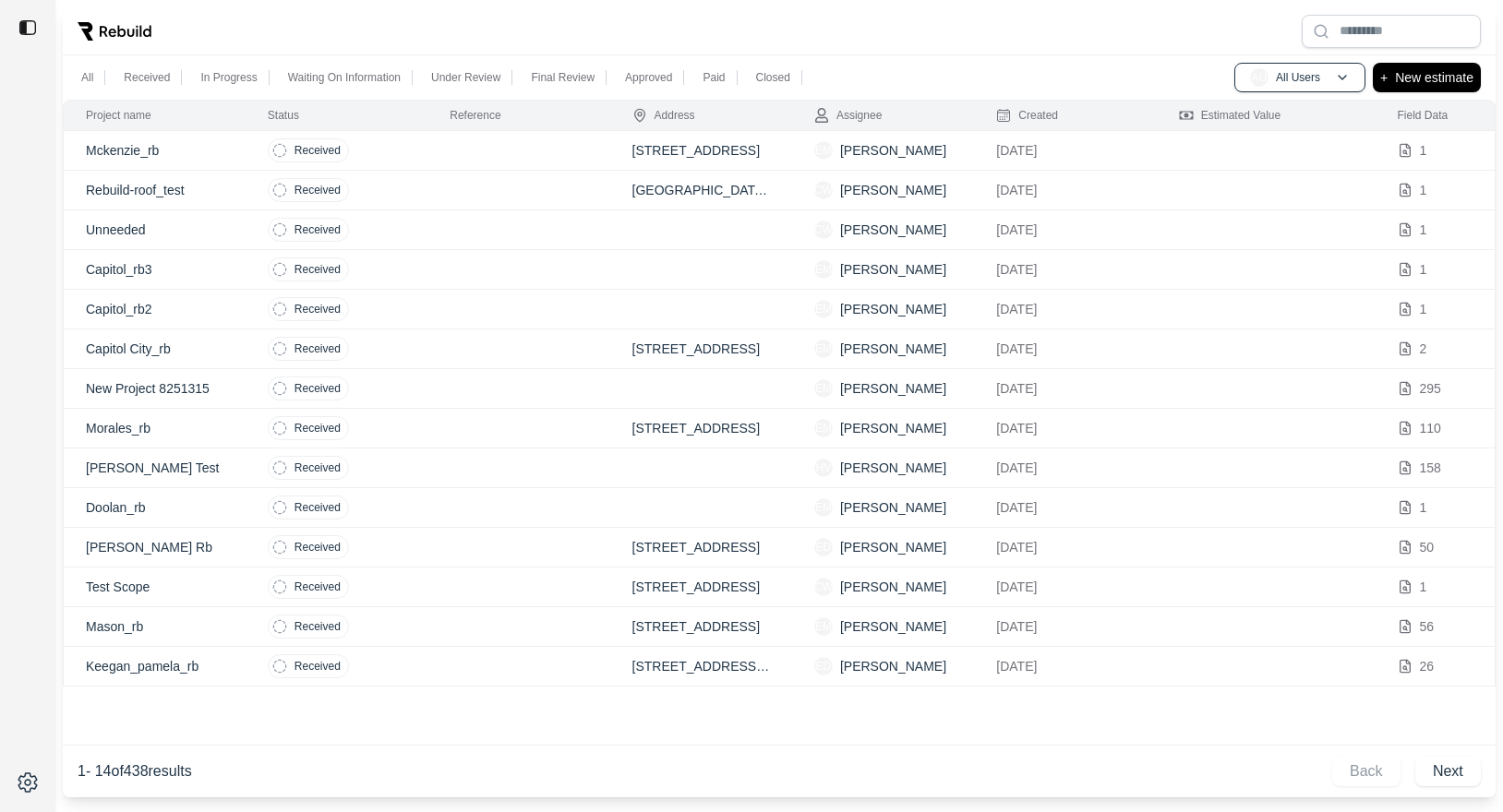
click at [206, 157] on p "Mckenzie_rb" at bounding box center [154, 150] width 137 height 19
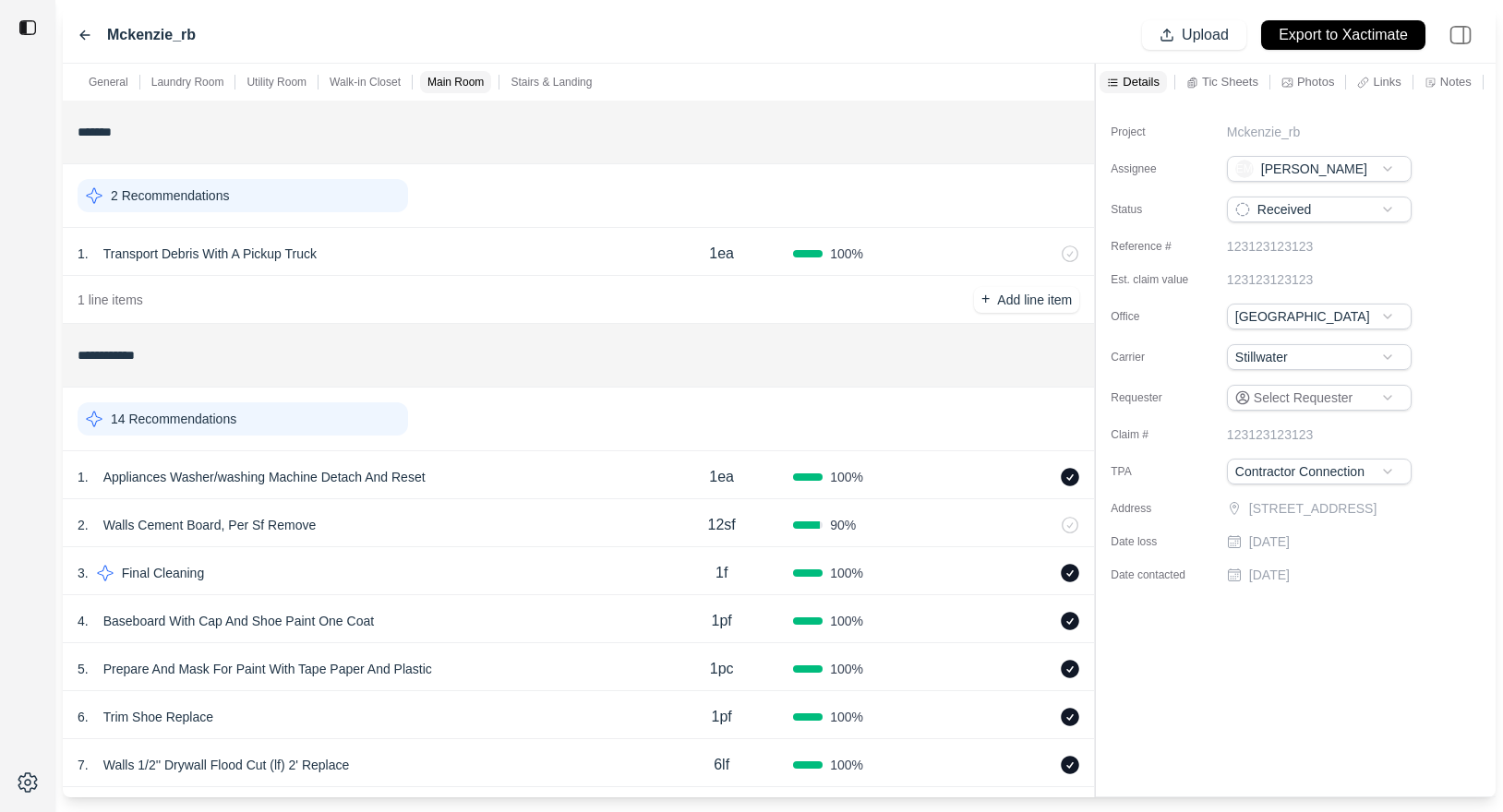
click at [1095, 136] on div at bounding box center [1095, 431] width 1 height 733
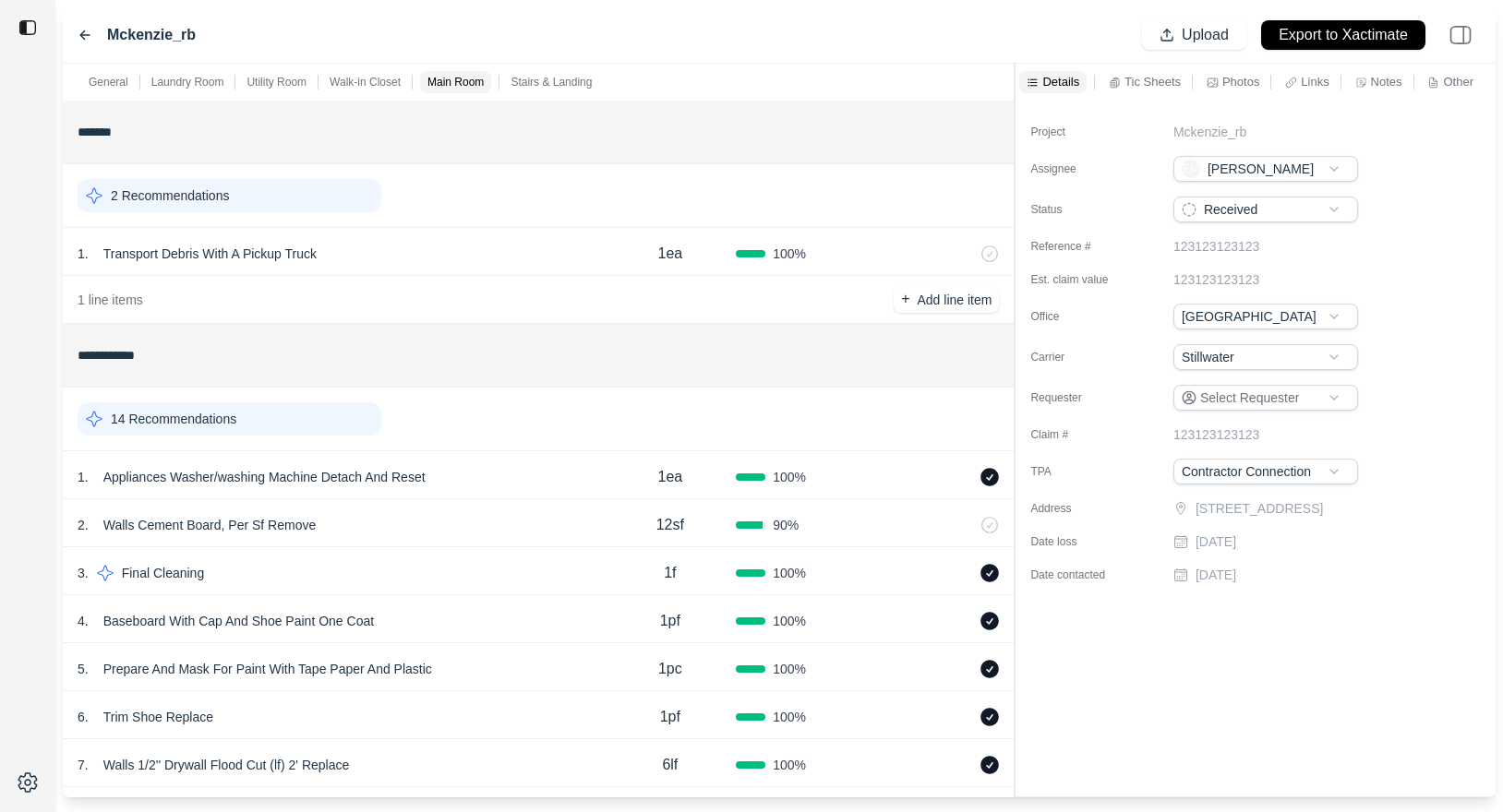
click at [490, 35] on div "Mckenzie_rb Upload Export to Xactimate" at bounding box center [779, 35] width 1432 height 57
click at [467, 522] on div "2 . Walls Cement Board, Per Sf Remove" at bounding box center [342, 525] width 527 height 26
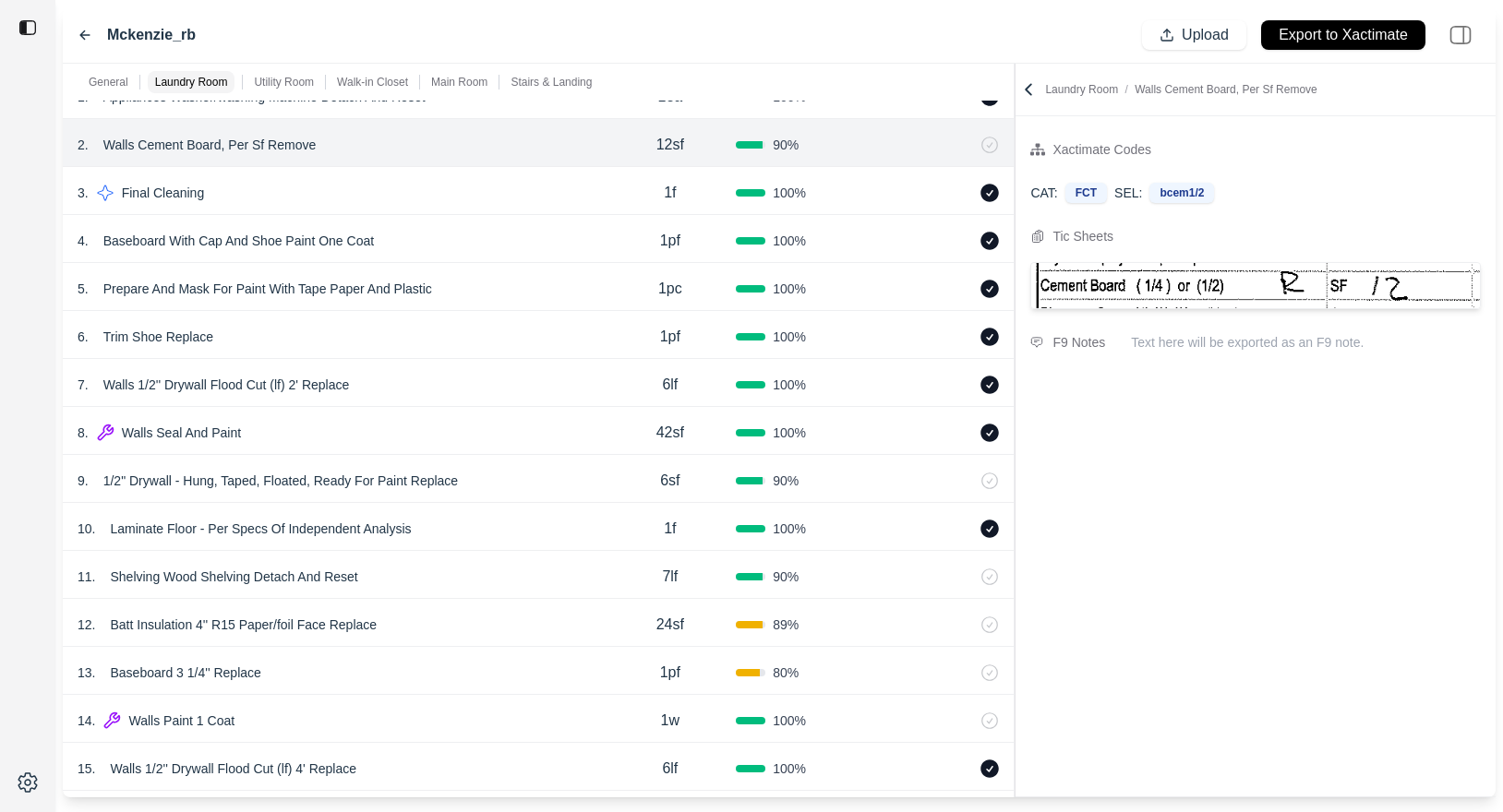
scroll to position [622, 0]
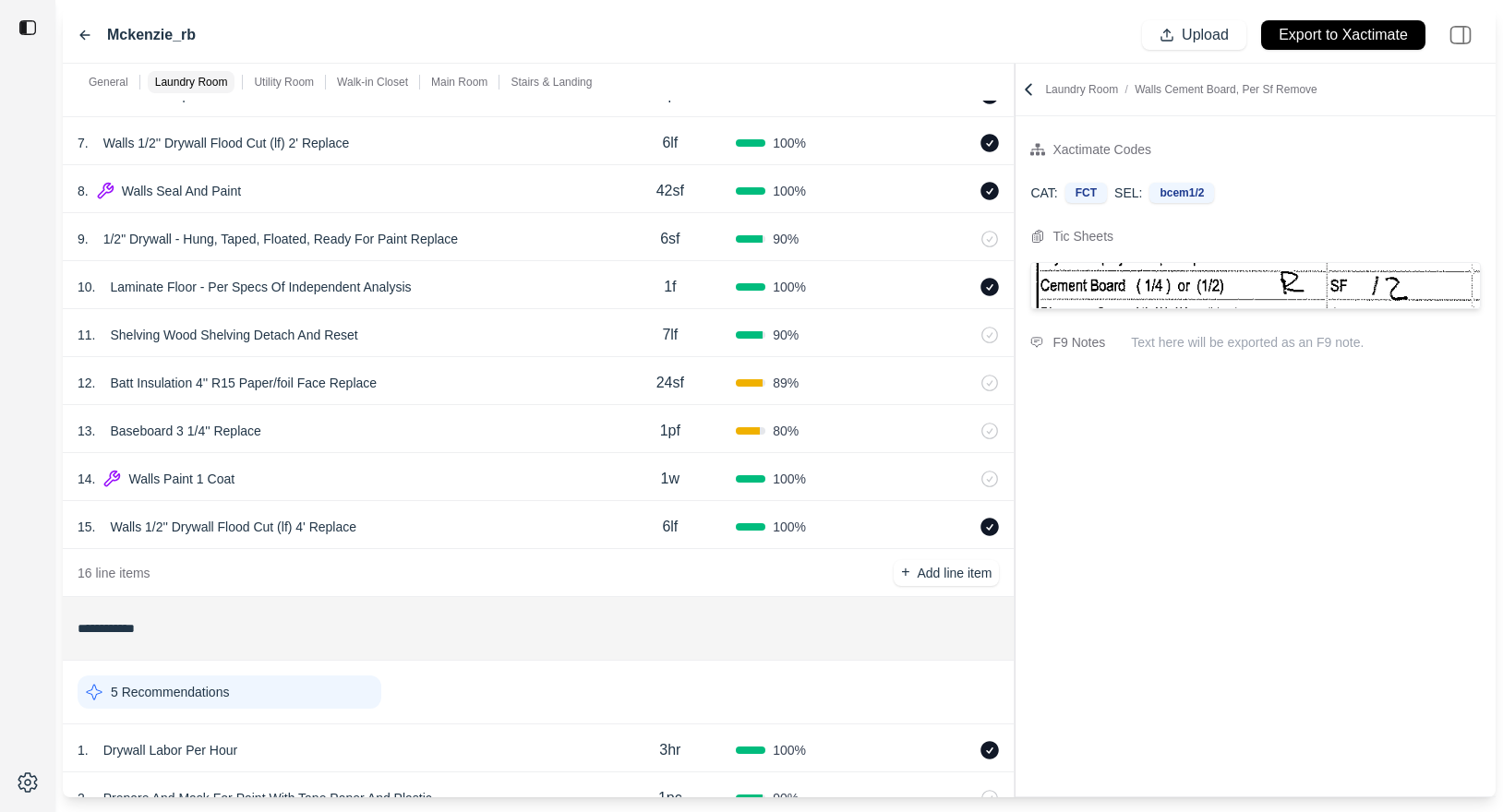
click at [461, 432] on div "13 . Baseboard 3 1/4'' Replace" at bounding box center [342, 431] width 527 height 26
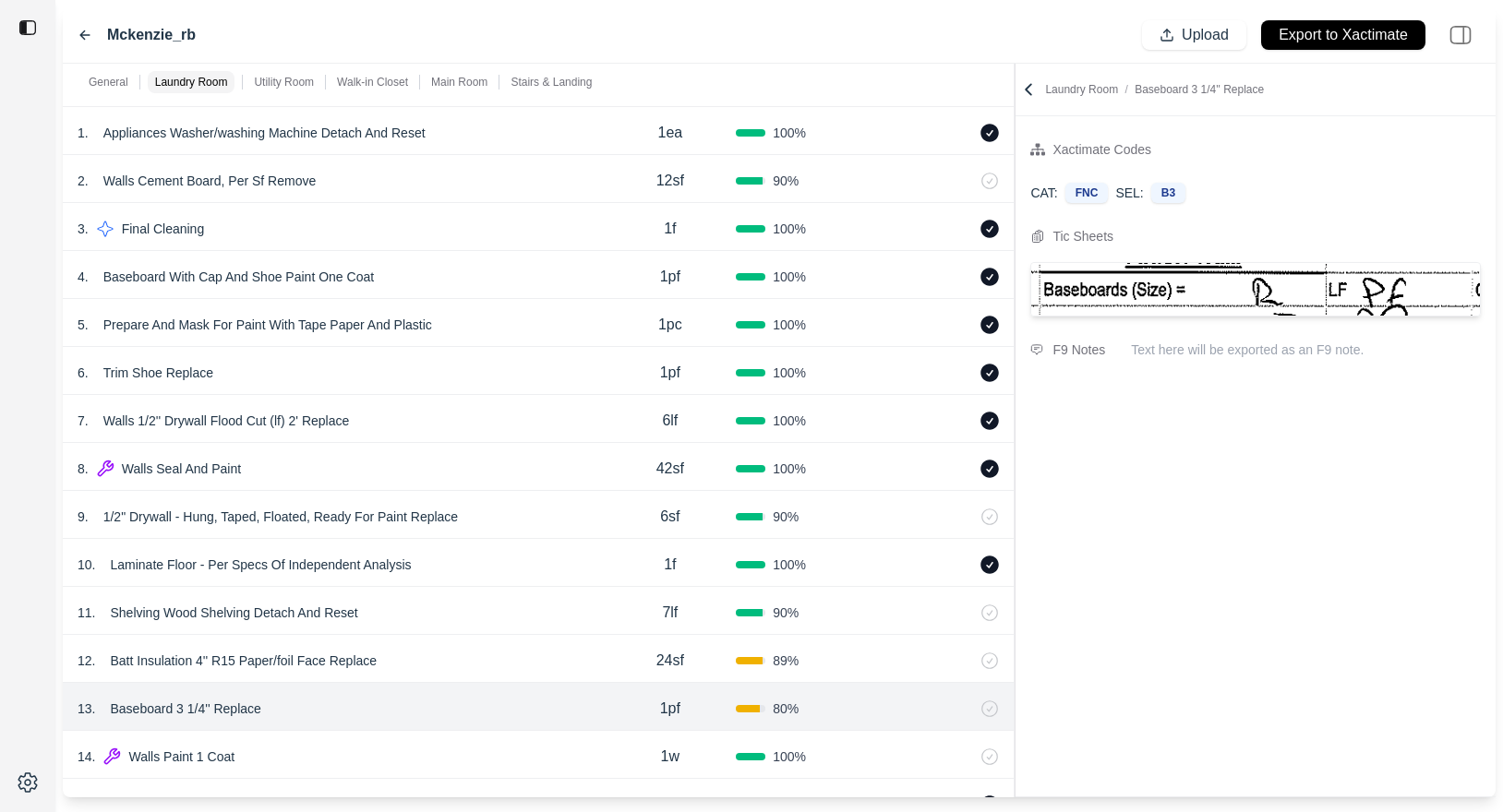
scroll to position [292, 0]
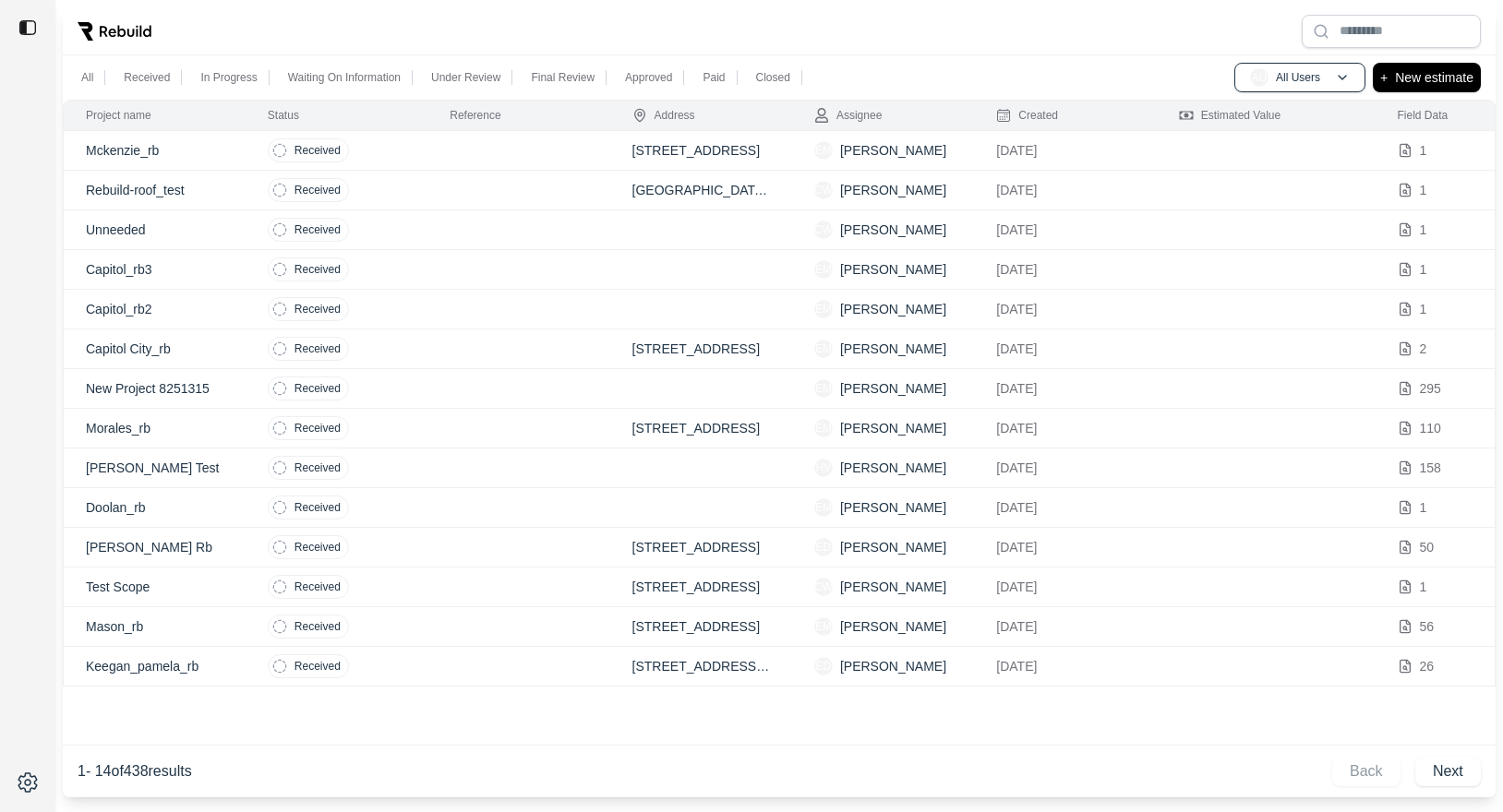
click at [28, 27] on img at bounding box center [28, 28] width 19 height 19
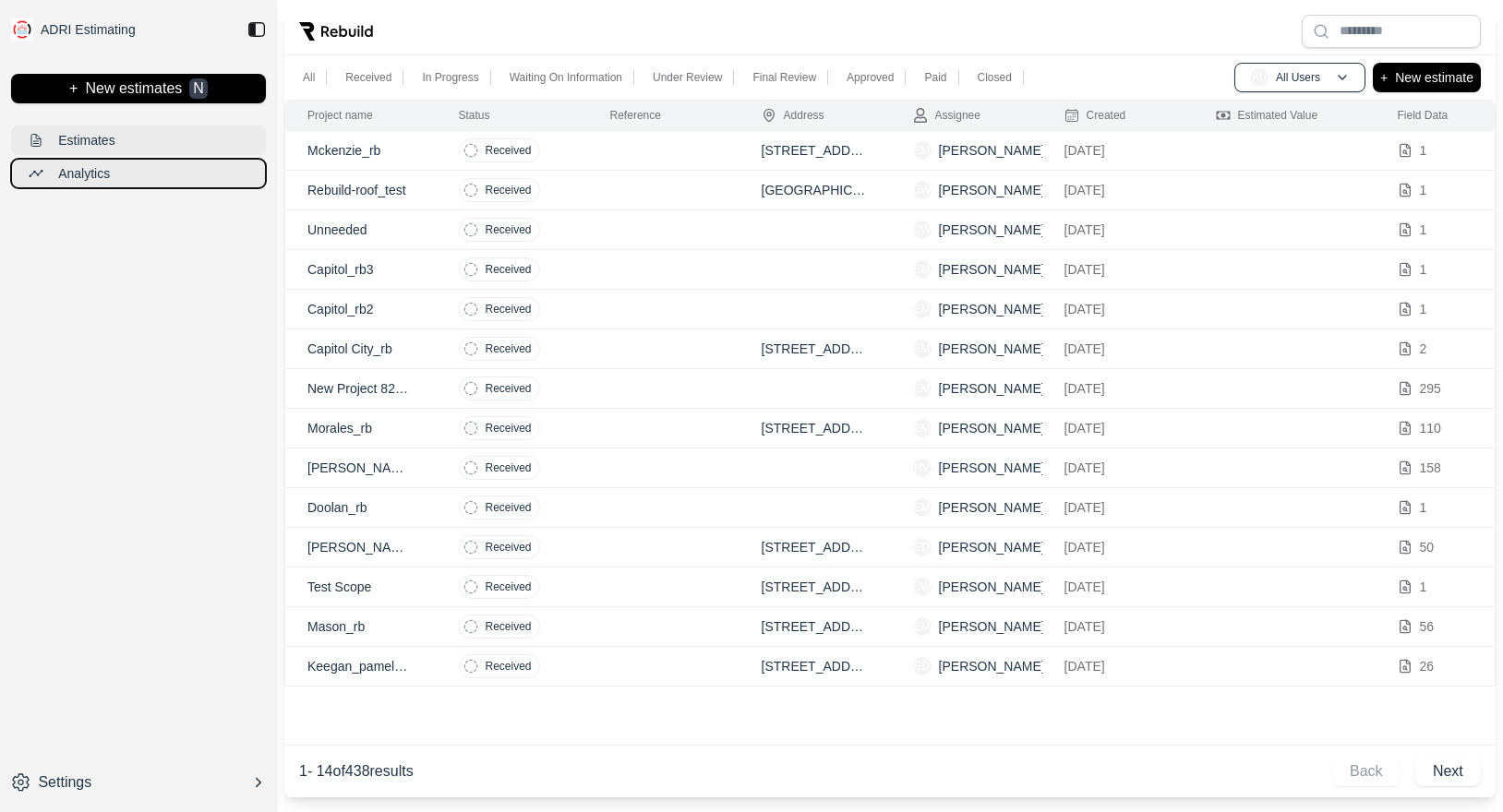
click at [50, 168] on button "Analytics" at bounding box center [138, 174] width 254 height 30
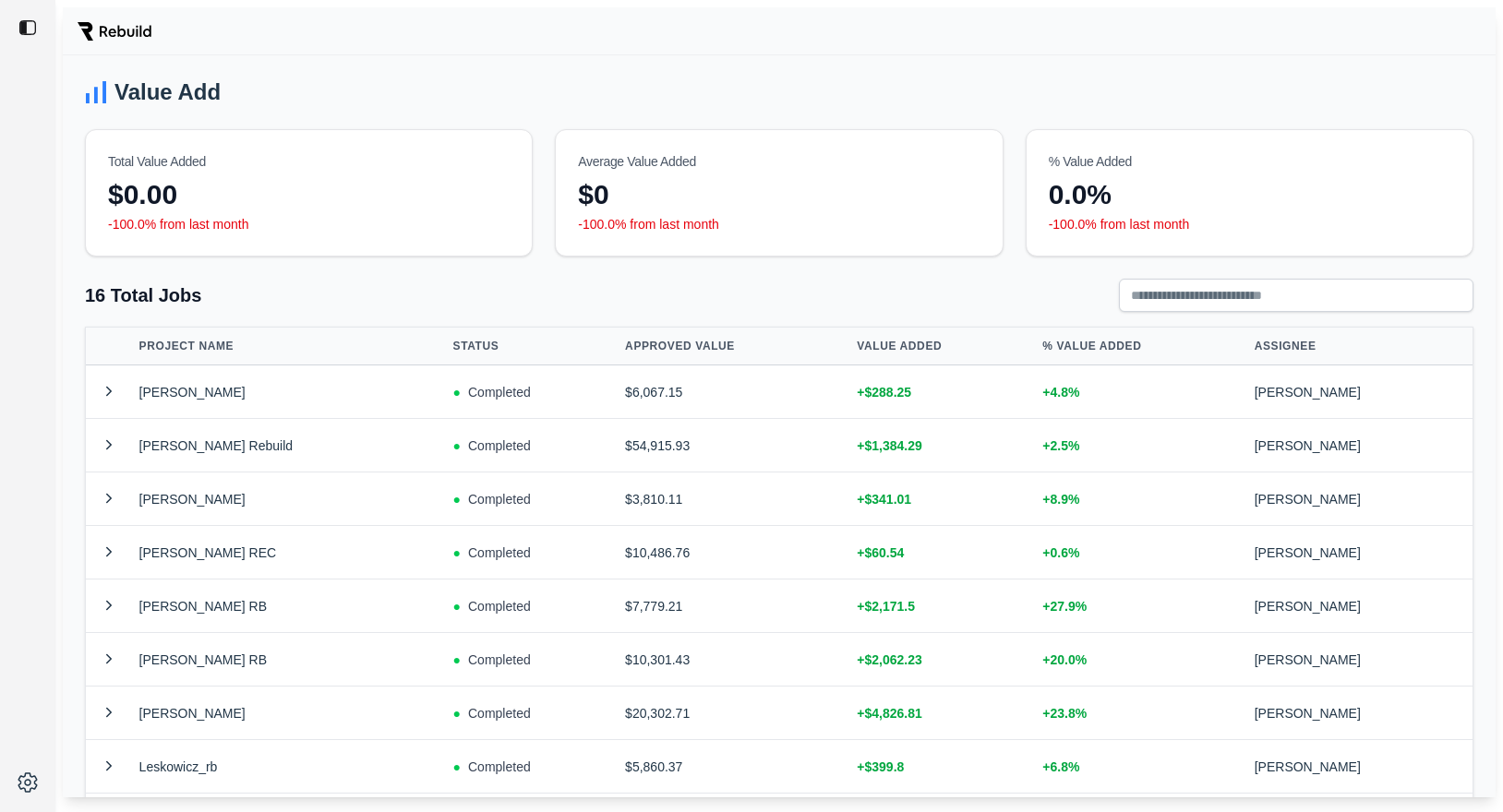
scroll to position [34, 0]
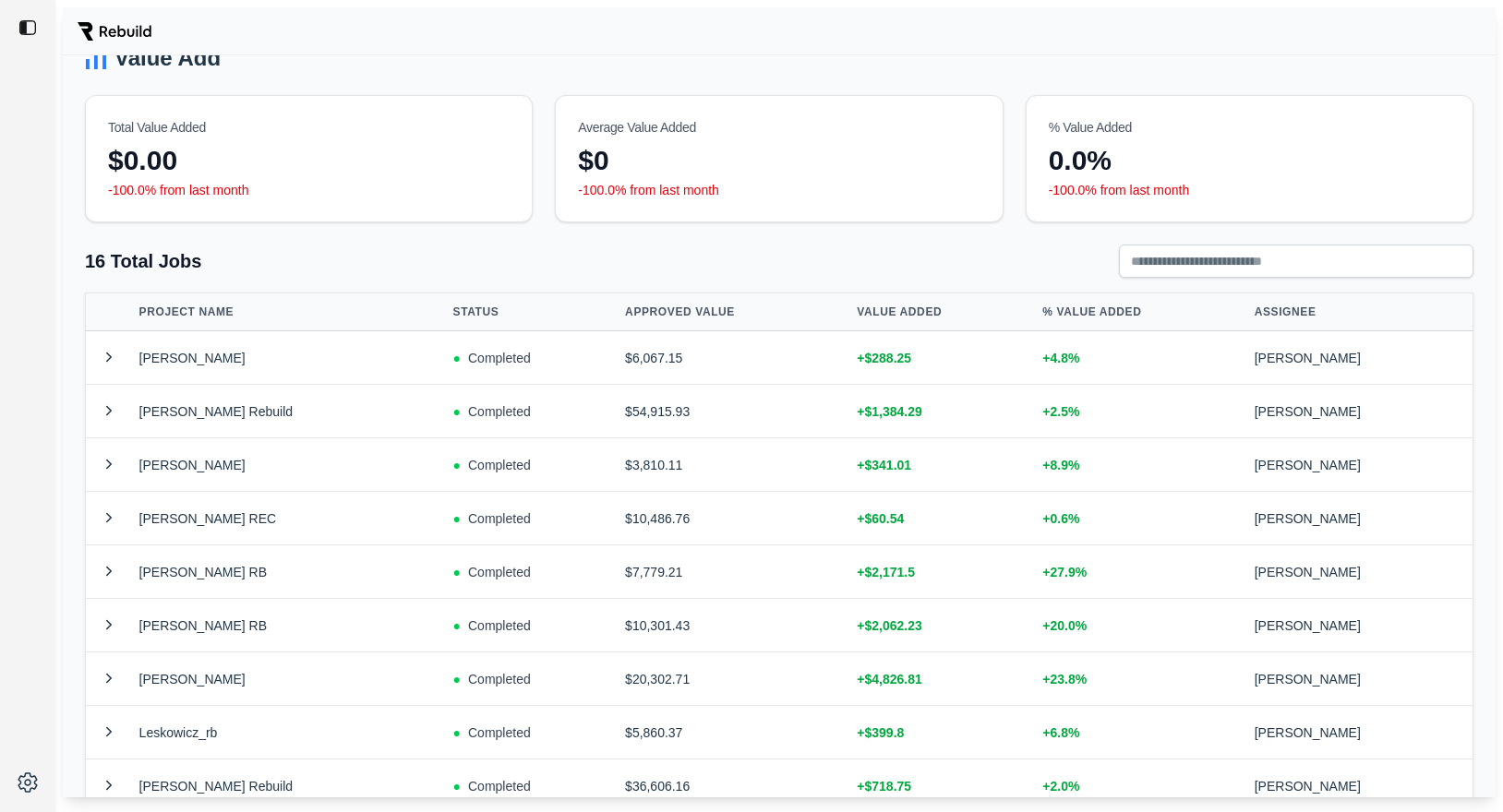
click at [247, 365] on td "Mastromonaco RB" at bounding box center [289, 358] width 314 height 54
click at [122, 361] on button at bounding box center [109, 357] width 32 height 22
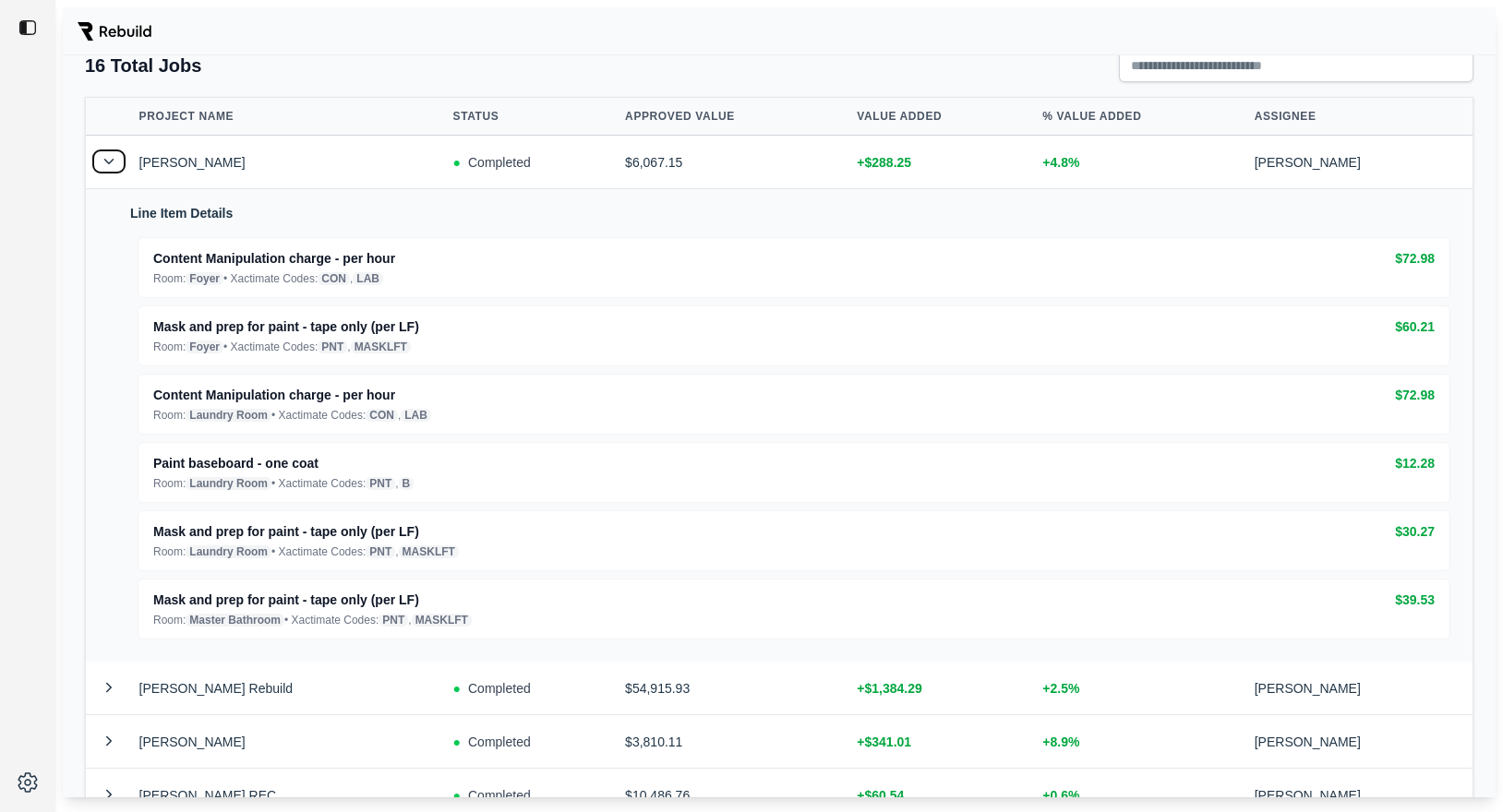
scroll to position [240, 0]
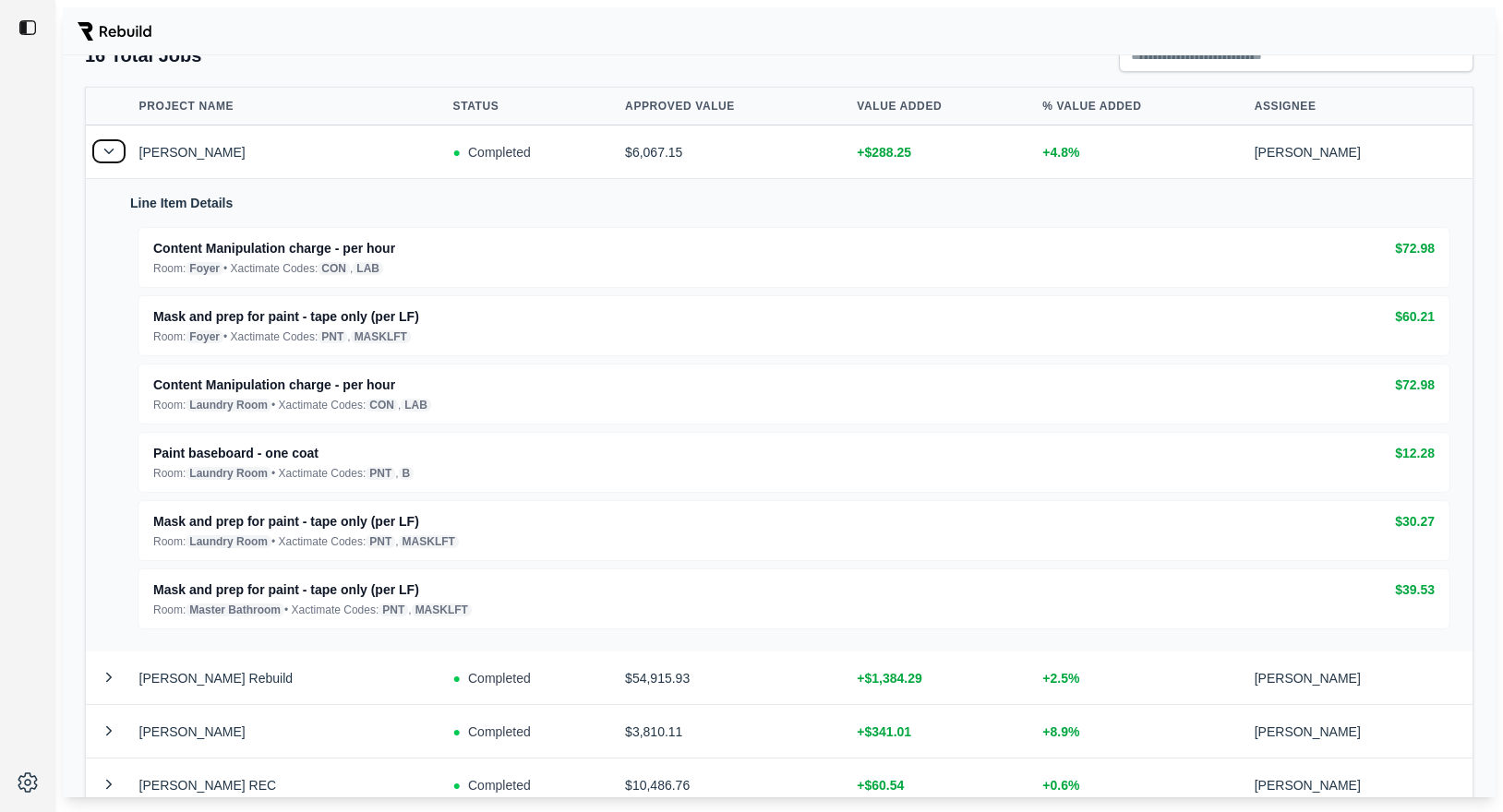
click at [106, 155] on button at bounding box center [109, 151] width 32 height 22
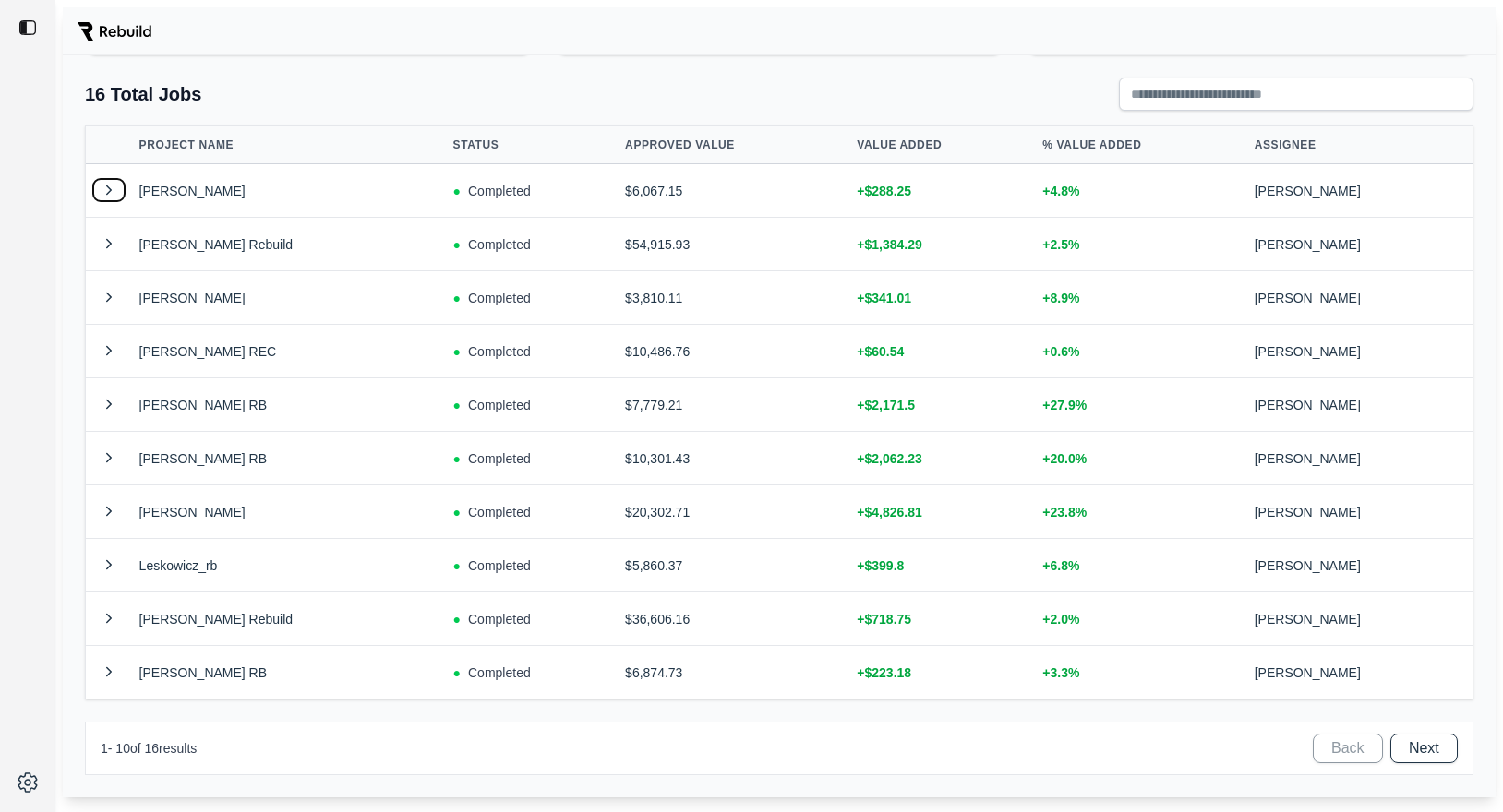
scroll to position [0, 0]
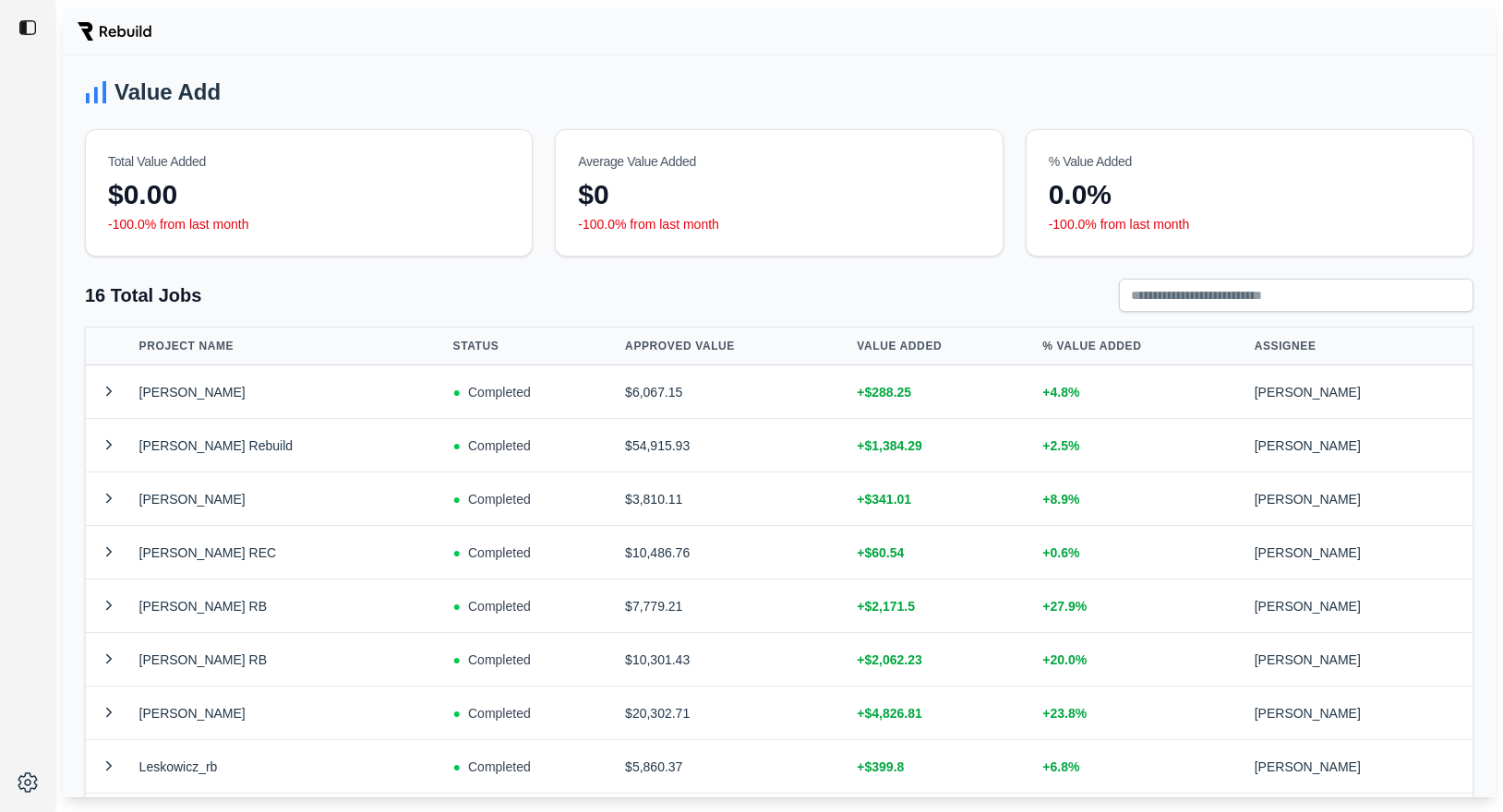
click at [23, 22] on img at bounding box center [28, 28] width 19 height 19
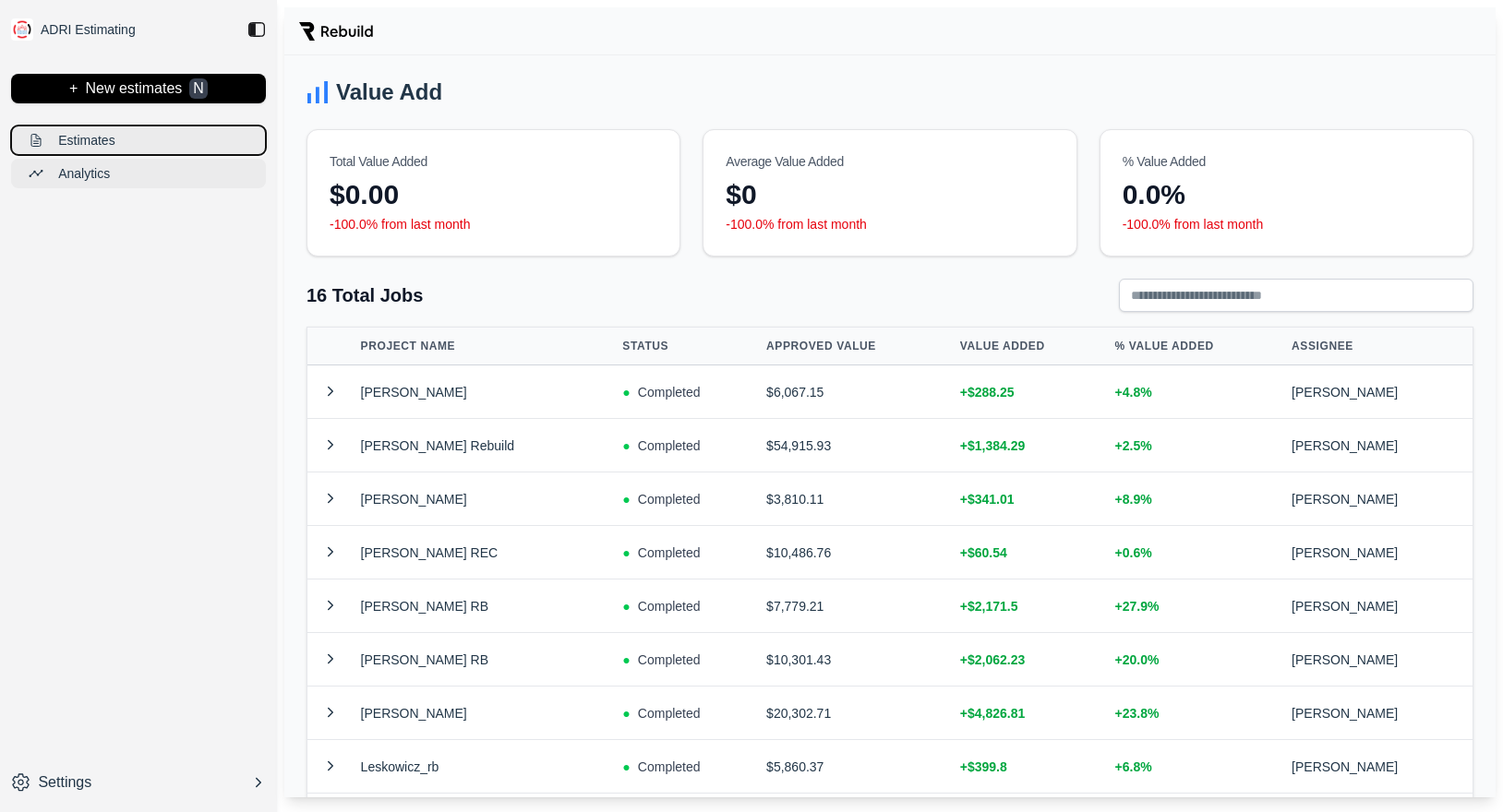
click at [85, 137] on p "Estimates" at bounding box center [86, 140] width 57 height 19
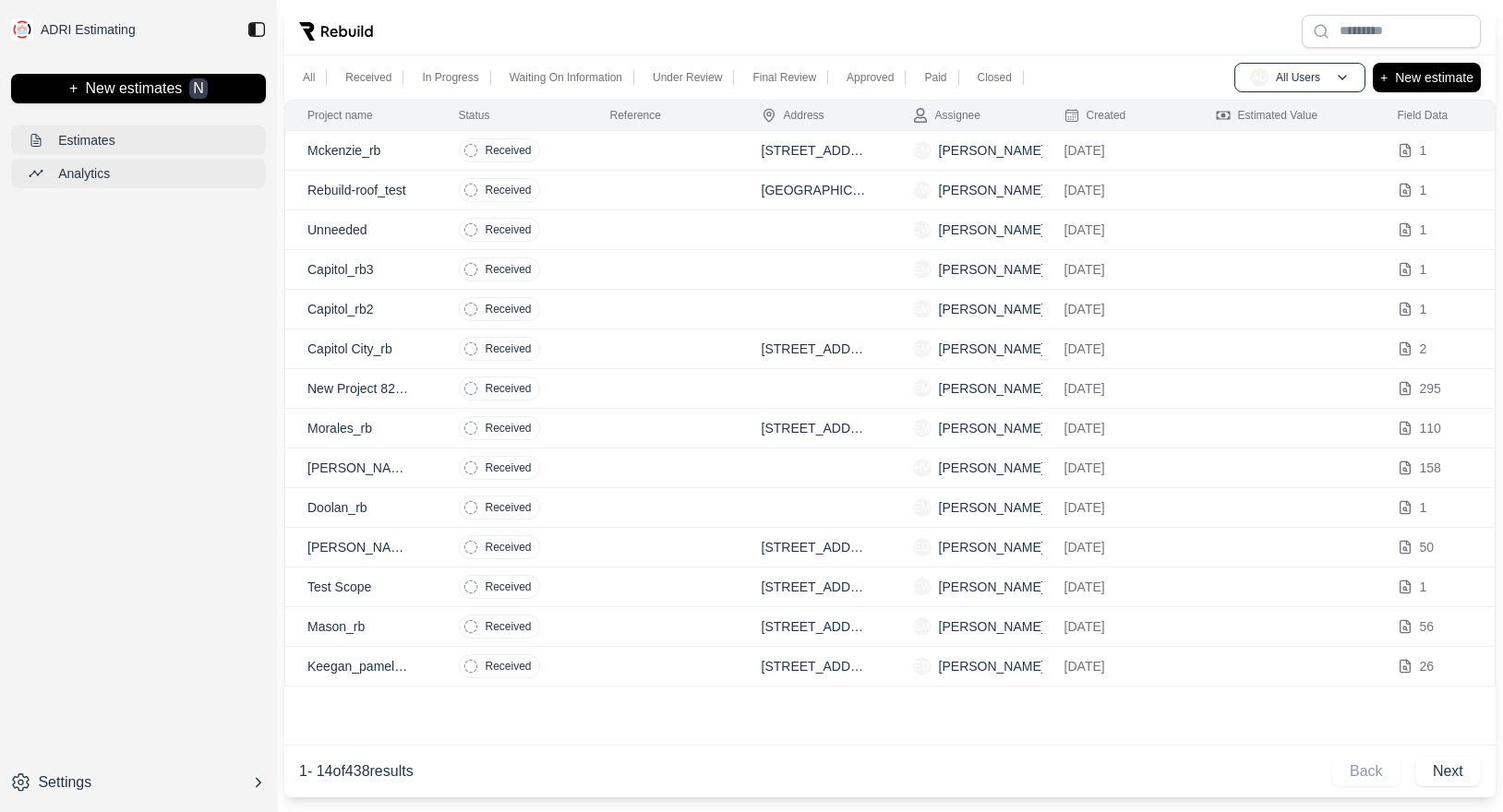
click at [254, 21] on img at bounding box center [256, 30] width 19 height 19
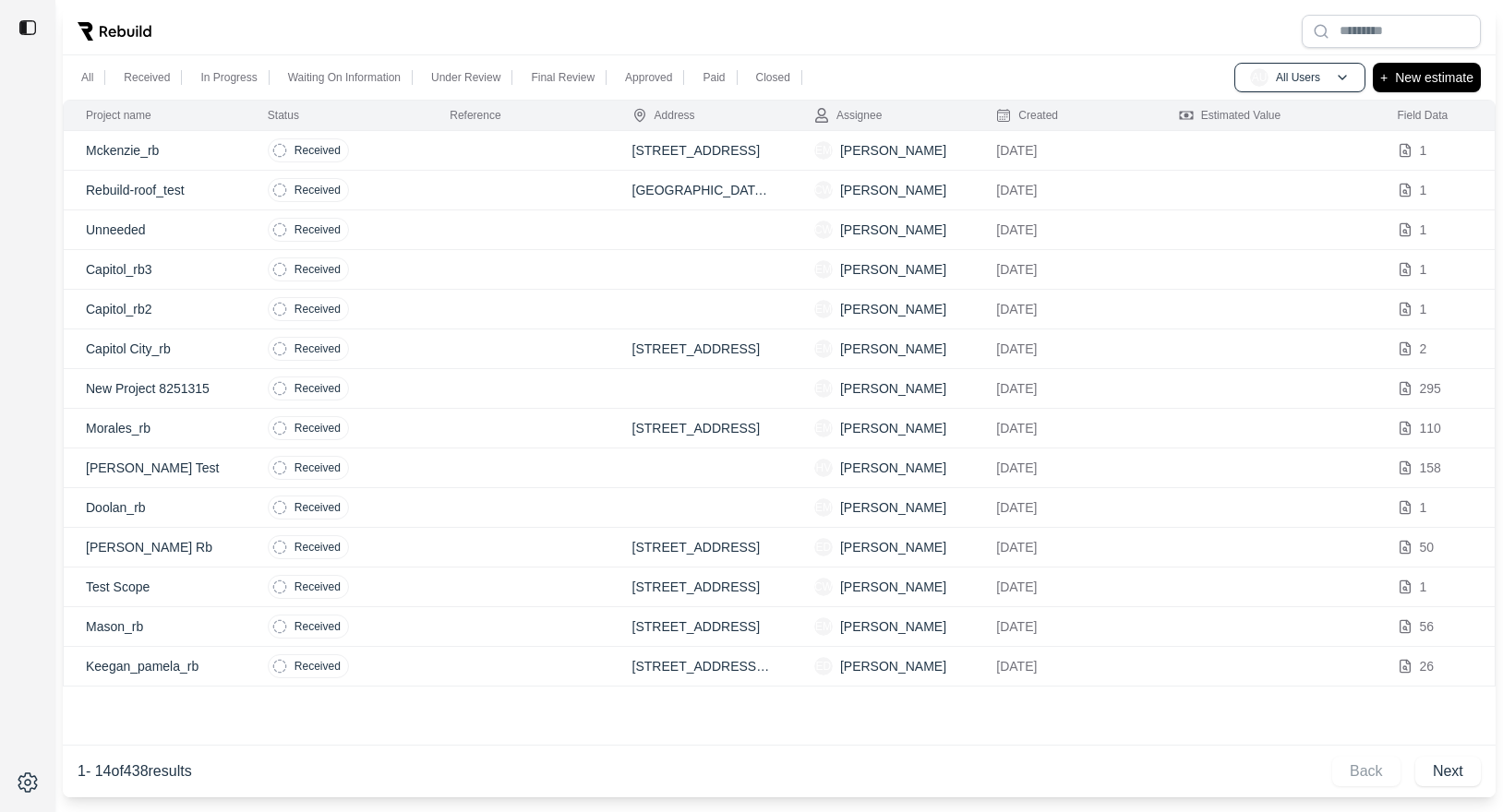
click at [251, 24] on div at bounding box center [779, 32] width 1432 height 48
